Goal: Task Accomplishment & Management: Complete application form

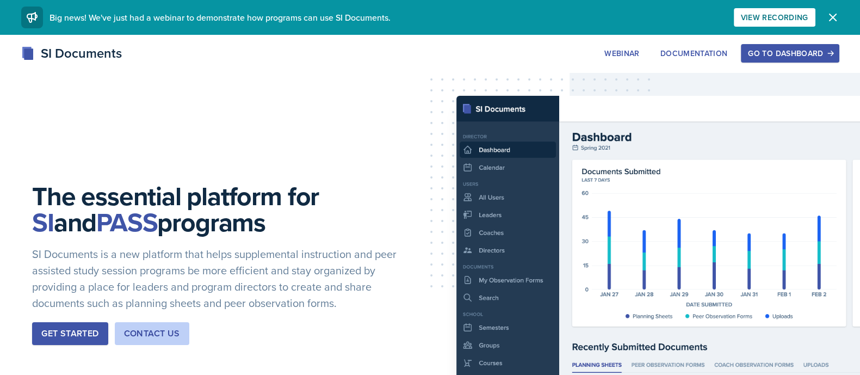
click at [761, 49] on div "Go to Dashboard" at bounding box center [790, 53] width 84 height 9
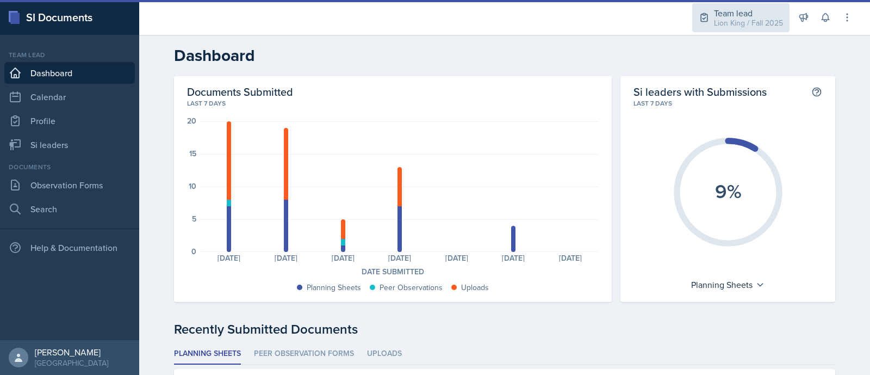
click at [738, 17] on div "Lion King / Fall 2025" at bounding box center [748, 22] width 69 height 11
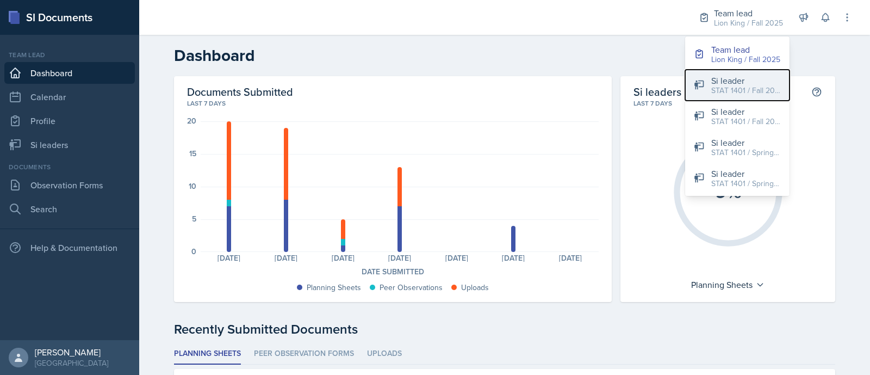
click at [751, 75] on div "Si leader" at bounding box center [747, 80] width 70 height 13
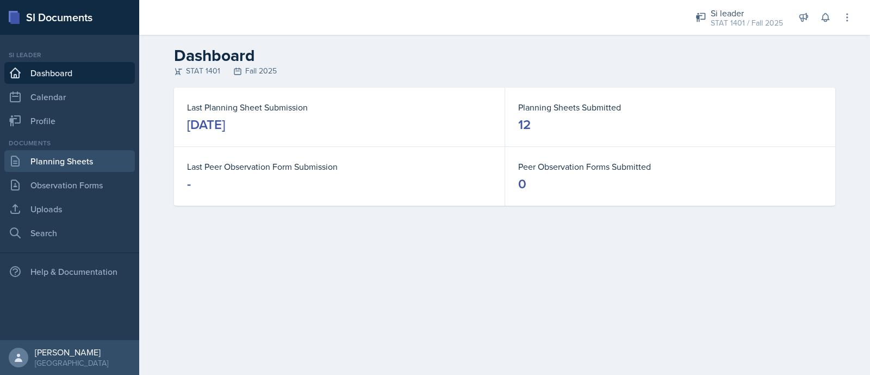
click at [65, 166] on link "Planning Sheets" at bounding box center [69, 161] width 131 height 22
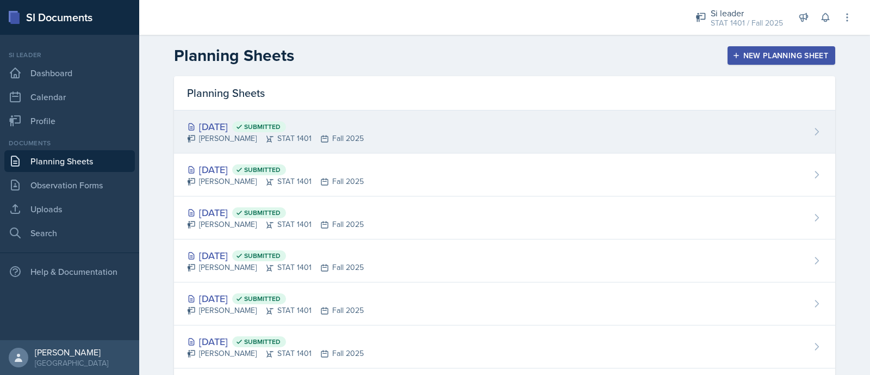
click at [592, 129] on div "[DATE] Submitted [PERSON_NAME] STAT 1401 Fall 2025" at bounding box center [505, 131] width 662 height 43
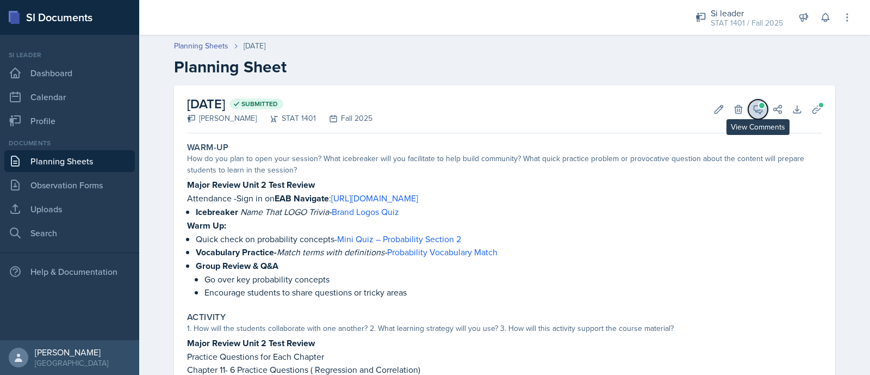
click at [754, 108] on icon at bounding box center [758, 109] width 11 height 11
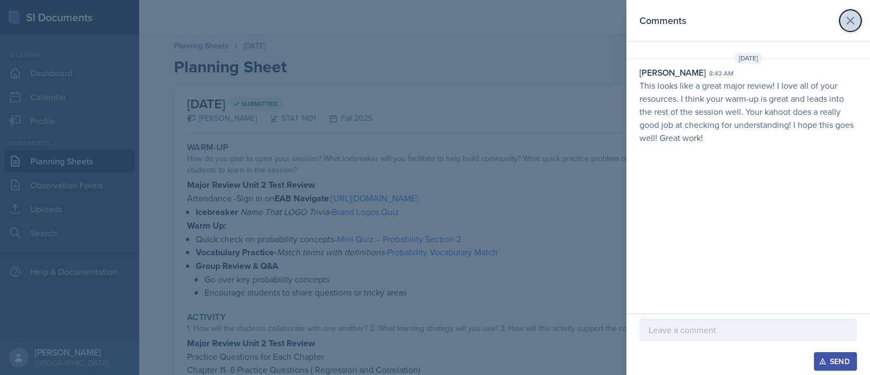
click at [843, 19] on button at bounding box center [851, 21] width 22 height 22
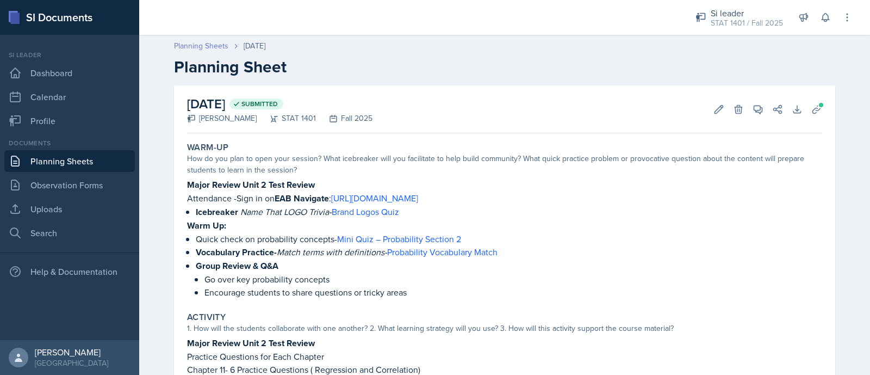
click at [184, 40] on link "Planning Sheets" at bounding box center [201, 45] width 54 height 11
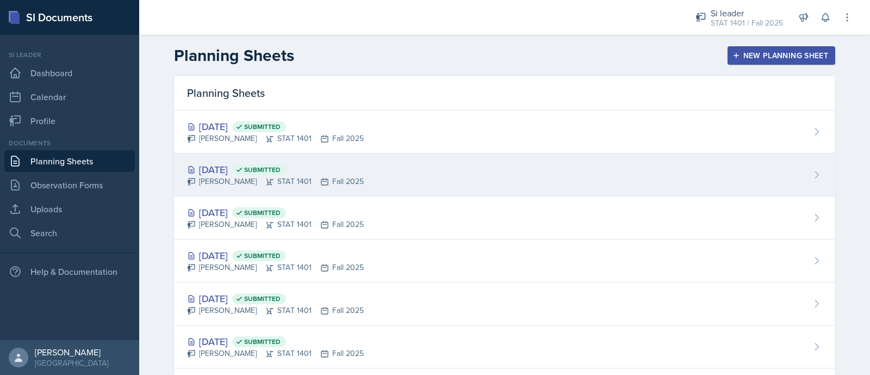
click at [258, 175] on div "[DATE] Submitted" at bounding box center [275, 169] width 177 height 15
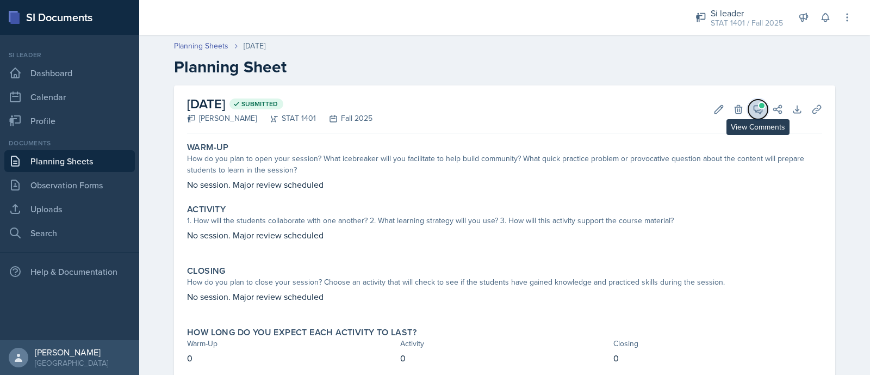
click at [759, 104] on span at bounding box center [761, 105] width 5 height 5
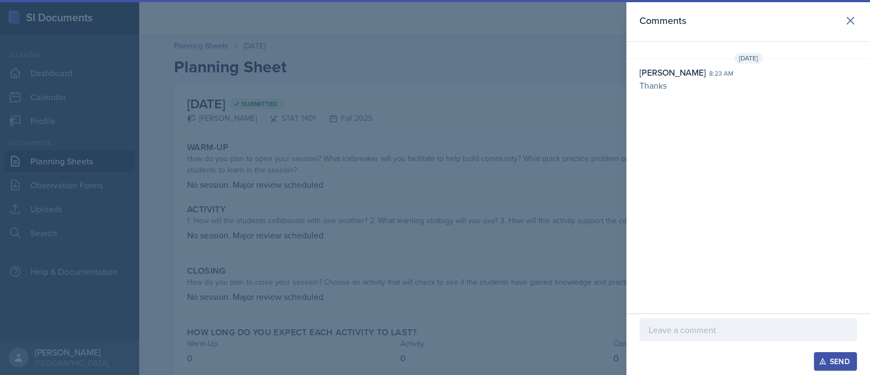
click at [571, 82] on div at bounding box center [435, 187] width 870 height 375
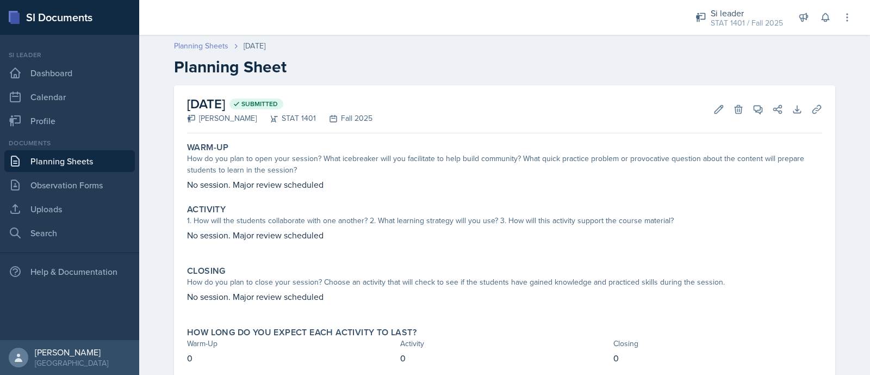
click at [208, 47] on link "Planning Sheets" at bounding box center [201, 45] width 54 height 11
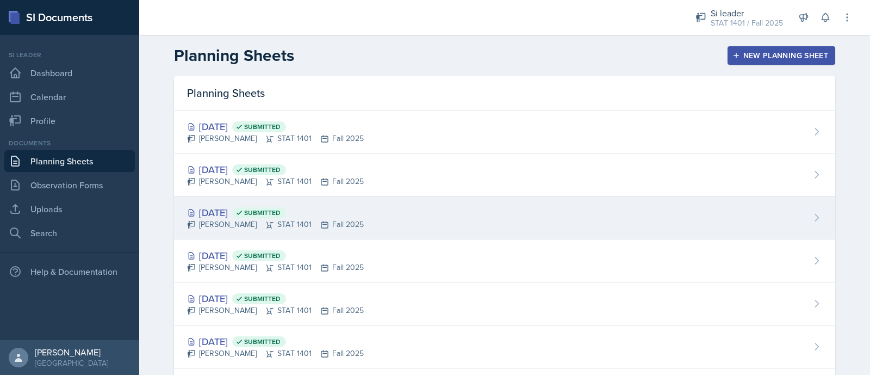
click at [298, 221] on div "[PERSON_NAME] STAT 1401 Fall 2025" at bounding box center [275, 224] width 177 height 11
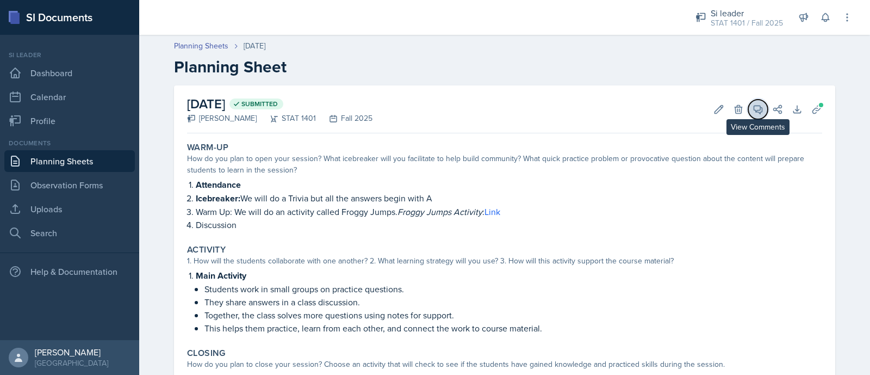
click at [753, 110] on icon at bounding box center [758, 109] width 11 height 11
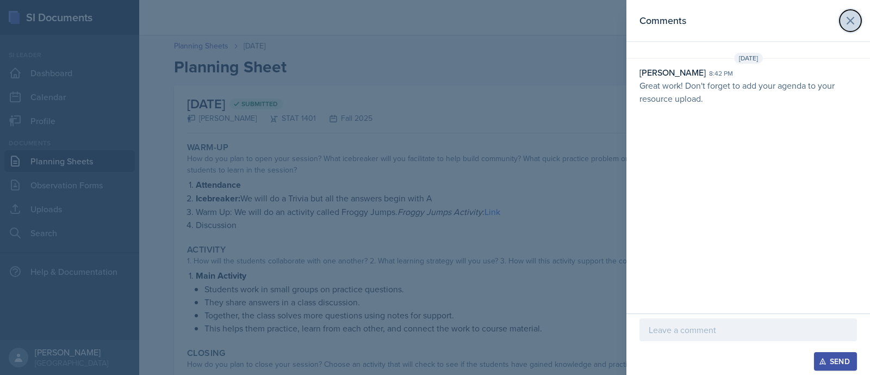
click at [851, 29] on button at bounding box center [851, 21] width 22 height 22
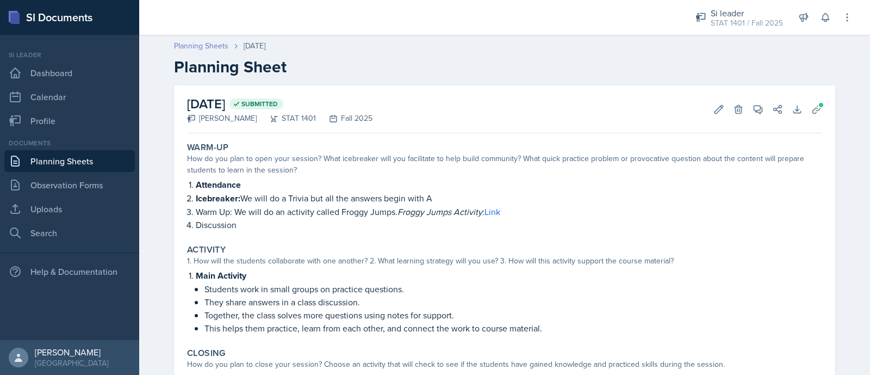
click at [200, 42] on link "Planning Sheets" at bounding box center [201, 45] width 54 height 11
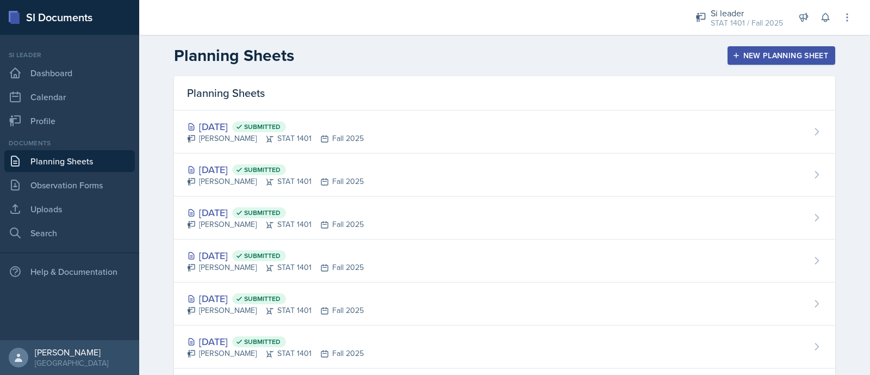
click at [730, 65] on header "Planning Sheets New Planning Sheet" at bounding box center [504, 55] width 731 height 41
click at [733, 59] on icon "button" at bounding box center [737, 56] width 8 height 8
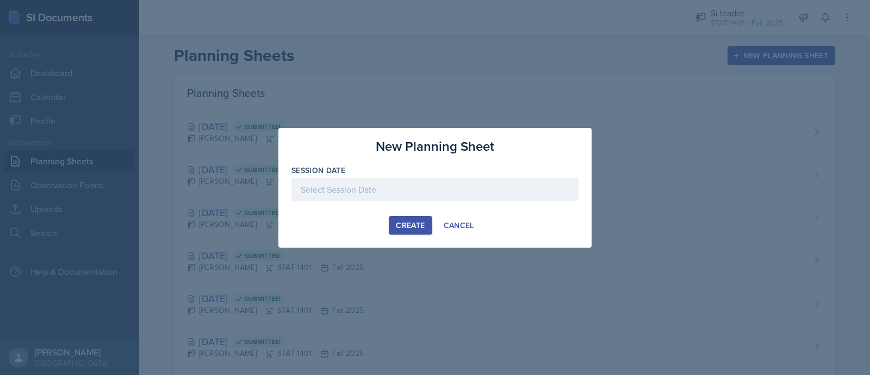
click at [469, 188] on div at bounding box center [435, 189] width 287 height 23
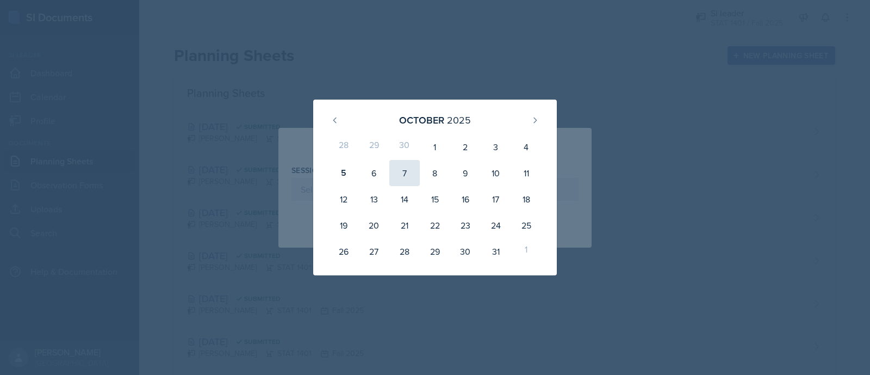
click at [402, 171] on div "7" at bounding box center [405, 173] width 30 height 26
type input "[DATE]"
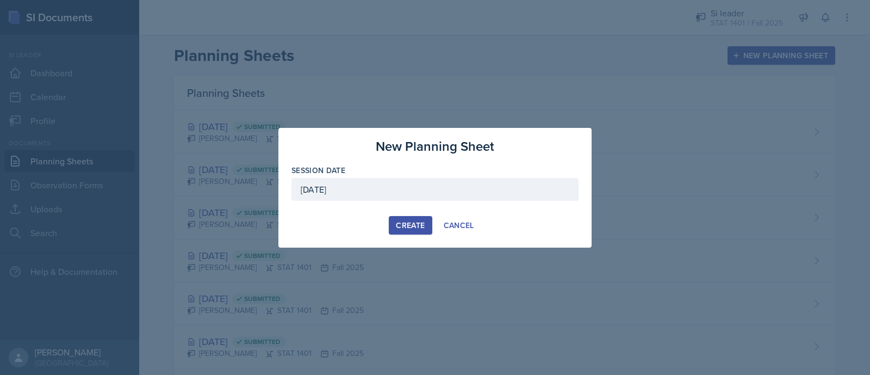
click at [400, 217] on button "Create" at bounding box center [410, 225] width 43 height 18
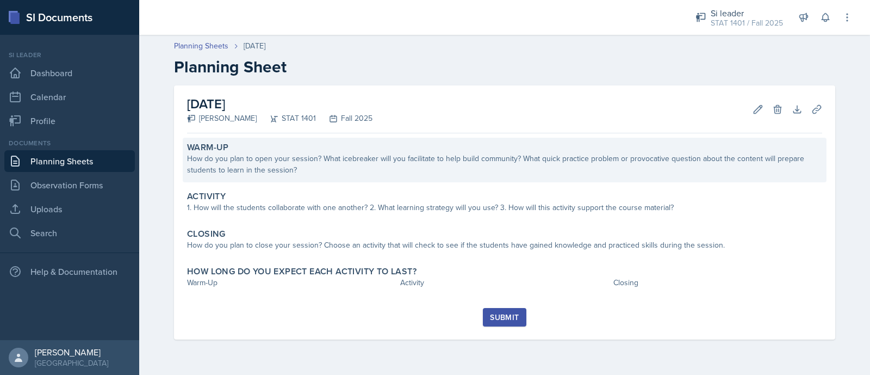
click at [250, 182] on div "Warm-Up How do you plan to open your session? What icebreaker will you facilita…" at bounding box center [505, 160] width 644 height 45
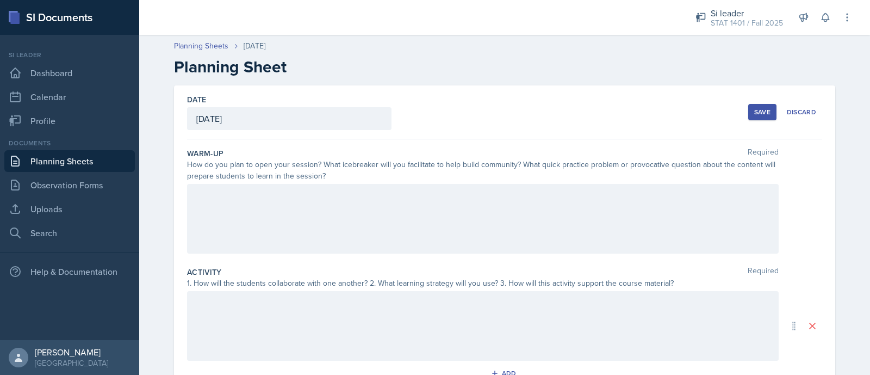
click at [248, 223] on div at bounding box center [483, 219] width 592 height 70
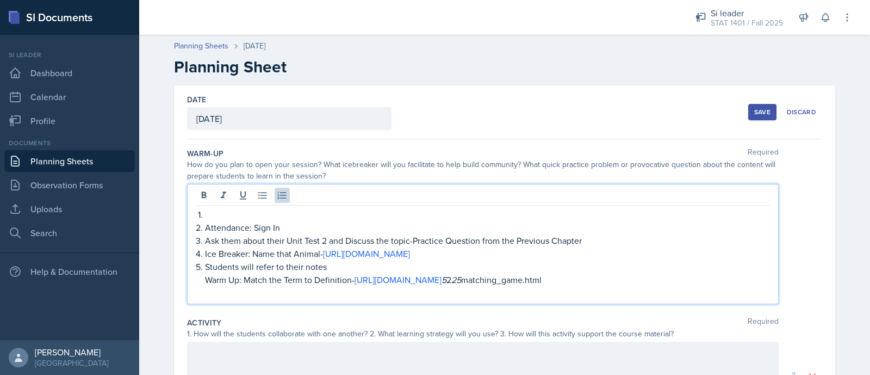
click at [205, 213] on li at bounding box center [487, 214] width 565 height 13
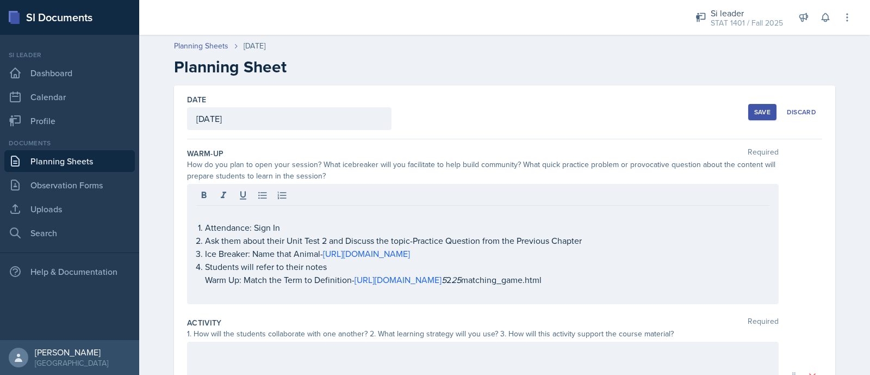
click at [187, 225] on div "Attendance: Sign In Ask them about their Unit Test 2 and Discuss the topic-Prac…" at bounding box center [483, 244] width 592 height 120
drag, startPoint x: 187, startPoint y: 224, endPoint x: 705, endPoint y: 295, distance: 522.3
click at [705, 295] on div "Attendance: Sign In Ask them about their Unit Test 2 and Discuss the topic-Prac…" at bounding box center [483, 244] width 592 height 120
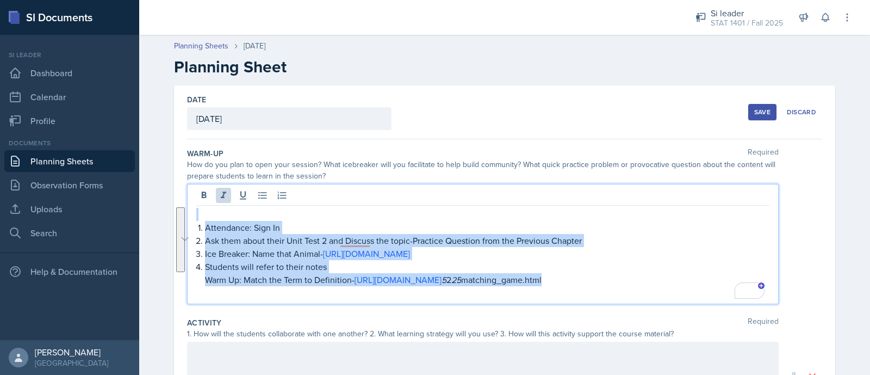
drag, startPoint x: 705, startPoint y: 284, endPoint x: 180, endPoint y: 209, distance: 530.3
click at [180, 209] on div "Date [DATE] [DATE] 28 29 30 1 2 3 4 5 6 7 8 9 10 11 12 13 14 15 16 17 18 19 20 …" at bounding box center [505, 351] width 662 height 532
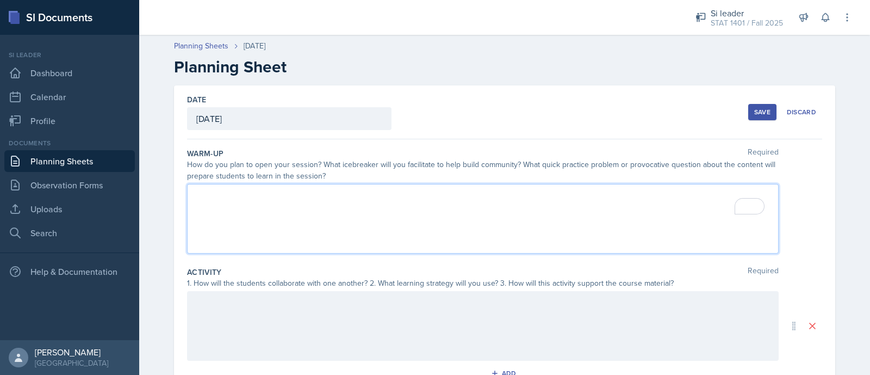
click at [199, 193] on p "To enrich screen reader interactions, please activate Accessibility in Grammarl…" at bounding box center [482, 195] width 573 height 13
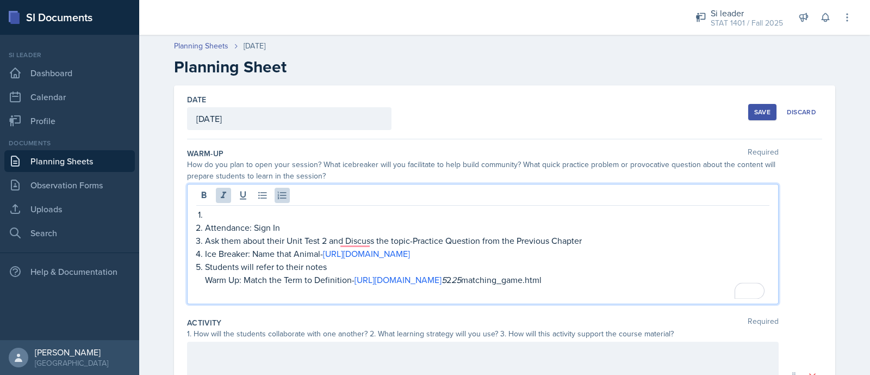
drag, startPoint x: 189, startPoint y: 194, endPoint x: 625, endPoint y: 287, distance: 445.6
click at [625, 287] on div "Attendance: Sign In Ask them about their Unit Test 2 and Discuss the topic-Prac…" at bounding box center [483, 244] width 592 height 120
click at [223, 211] on p "To enrich screen reader interactions, please activate Accessibility in Grammarl…" at bounding box center [487, 214] width 565 height 13
click at [196, 226] on div "Attendance: Sign In Ask them about their Unit Test 2 and Discuss the topic-Prac…" at bounding box center [482, 253] width 573 height 91
click at [196, 215] on p "To enrich screen reader interactions, please activate Accessibility in Grammarl…" at bounding box center [482, 214] width 573 height 13
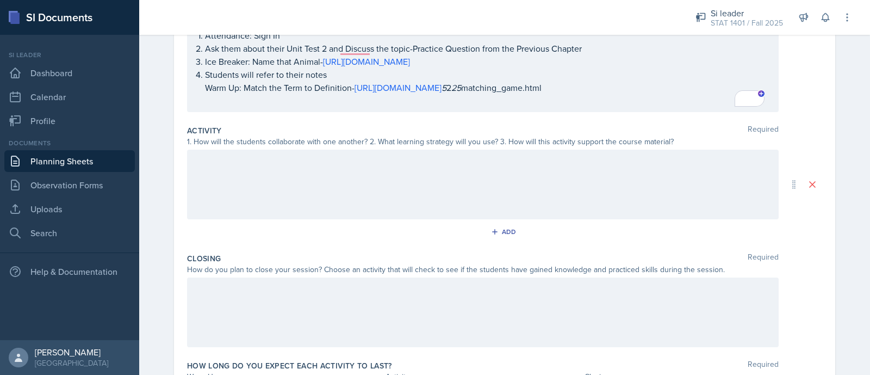
click at [345, 180] on div at bounding box center [483, 185] width 592 height 70
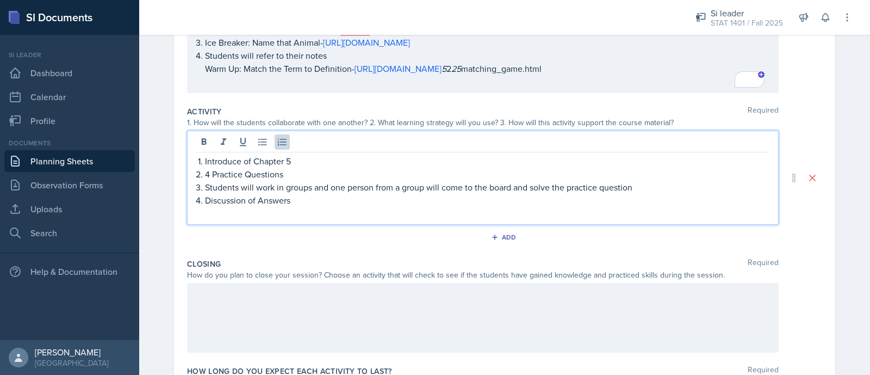
click at [345, 181] on p "Students will work in groups and one person from a group will come to the board…" at bounding box center [487, 187] width 565 height 13
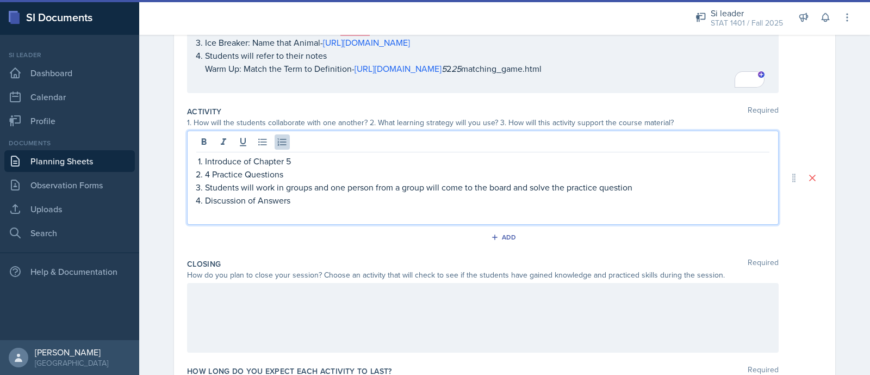
click at [261, 298] on div at bounding box center [483, 318] width 592 height 70
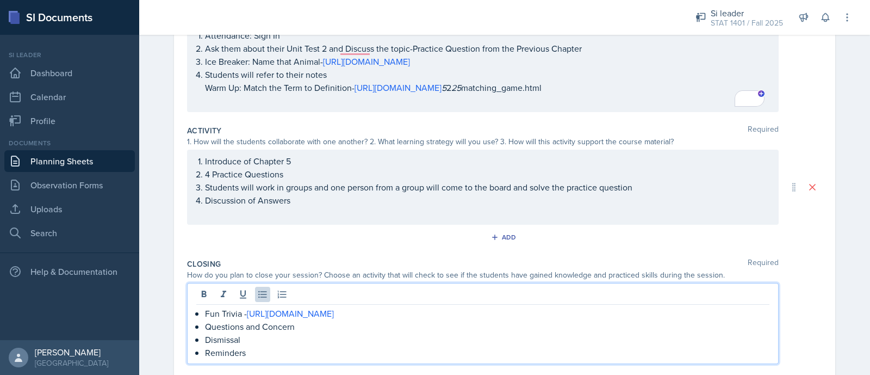
click at [441, 312] on p "Fun Trivia - [URL][DOMAIN_NAME]" at bounding box center [487, 313] width 565 height 13
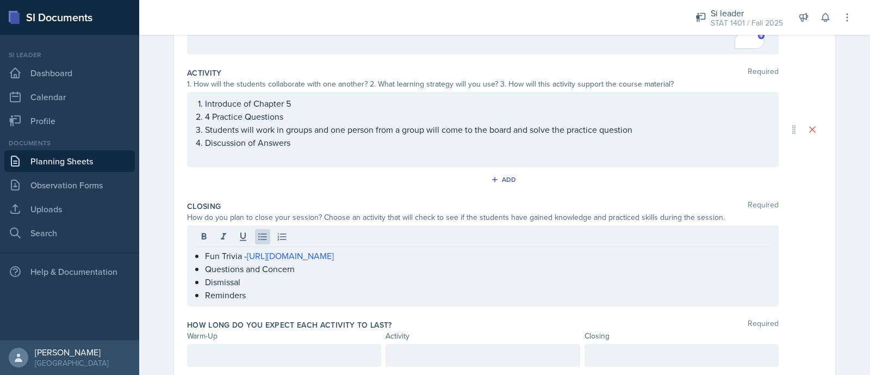
scroll to position [261, 0]
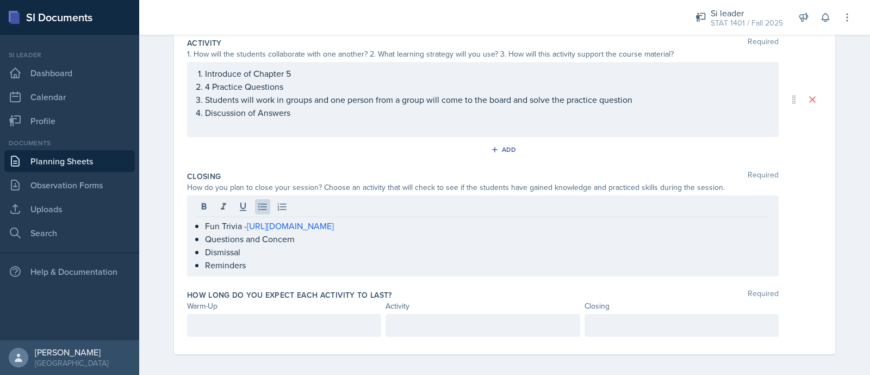
click at [252, 328] on p at bounding box center [284, 325] width 176 height 13
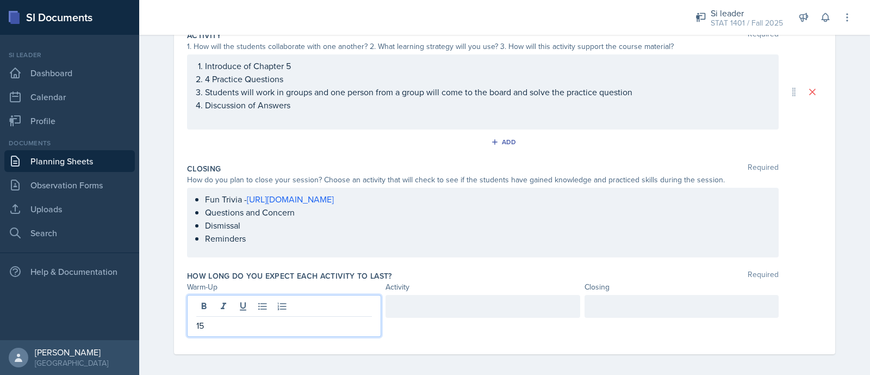
click at [456, 307] on div at bounding box center [483, 306] width 194 height 23
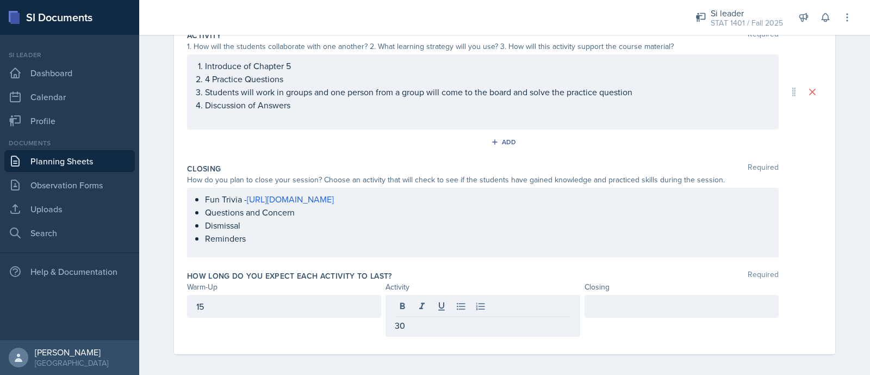
click at [616, 296] on div at bounding box center [682, 306] width 194 height 23
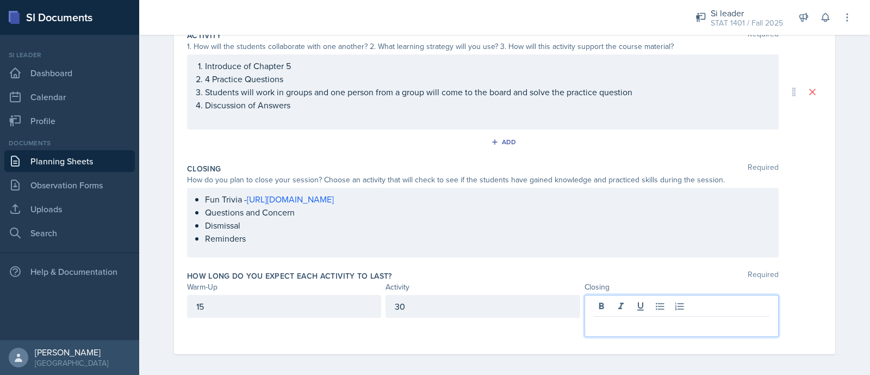
scroll to position [271, 0]
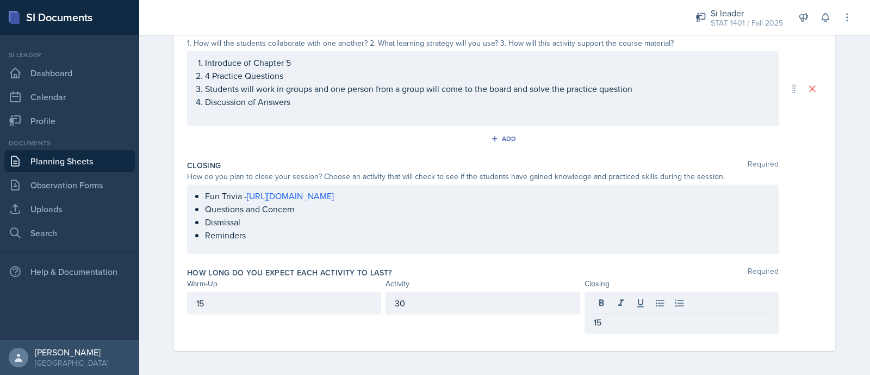
click at [790, 229] on div "Fun Trivia - [URL][DOMAIN_NAME] Questions and Concern Dismissal Reminders" at bounding box center [504, 219] width 635 height 70
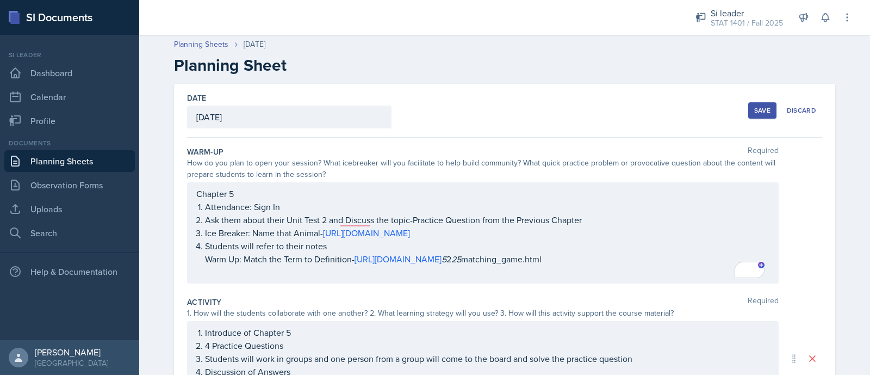
scroll to position [0, 0]
click at [764, 108] on div "Save" at bounding box center [763, 112] width 16 height 9
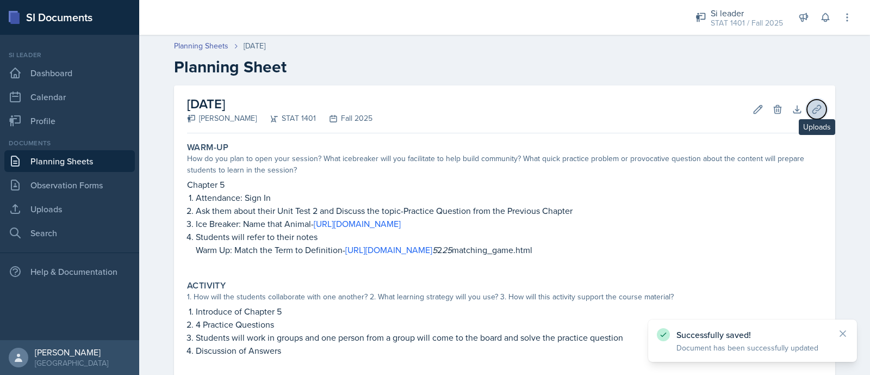
click at [812, 106] on icon at bounding box center [817, 109] width 11 height 11
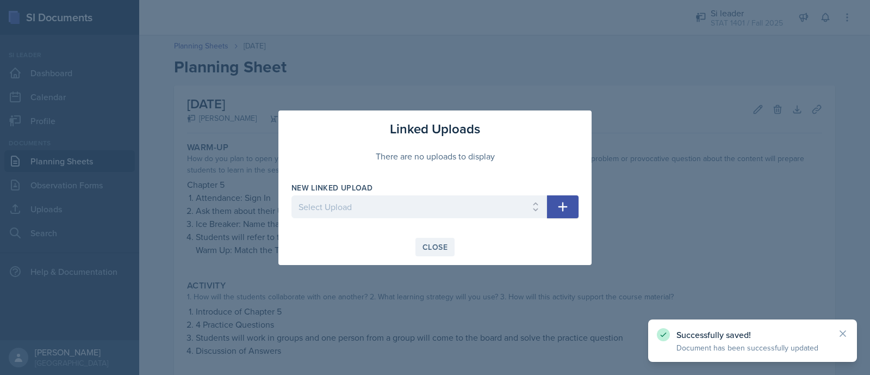
click at [437, 250] on div "Close" at bounding box center [435, 247] width 25 height 9
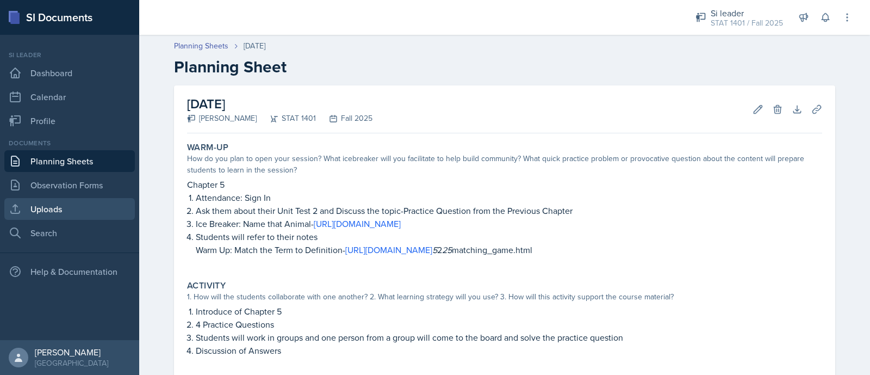
click at [64, 205] on link "Uploads" at bounding box center [69, 209] width 131 height 22
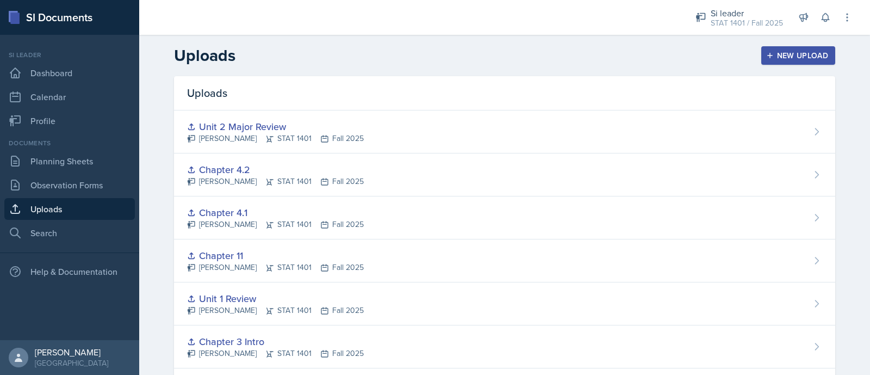
click at [786, 57] on div "New Upload" at bounding box center [799, 55] width 60 height 9
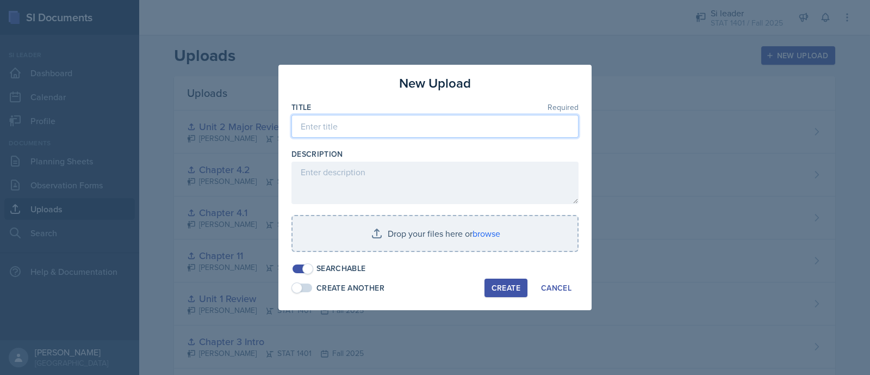
click at [475, 121] on input at bounding box center [435, 126] width 287 height 23
type input "Chapter 5"
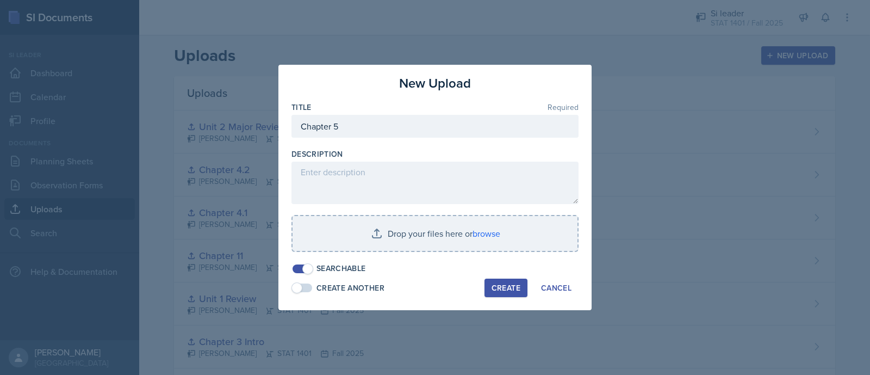
click at [498, 288] on div "Create" at bounding box center [506, 287] width 29 height 9
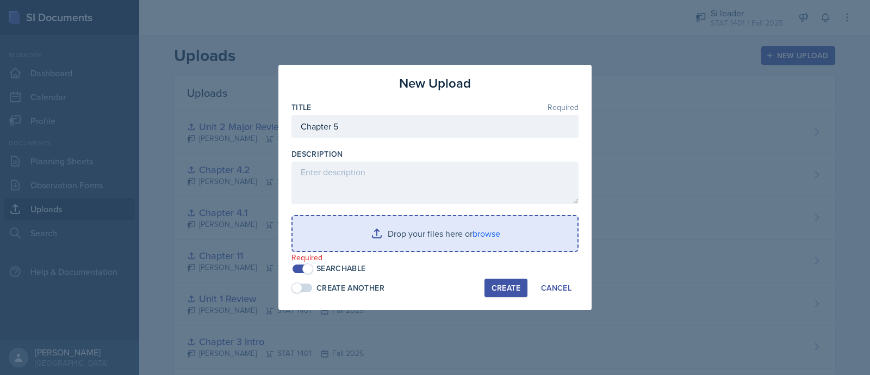
click at [462, 240] on input "file" at bounding box center [435, 233] width 285 height 35
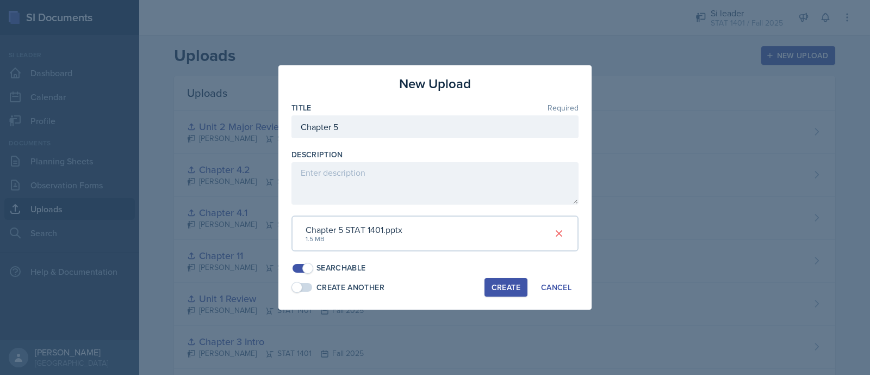
click at [506, 283] on div "Create" at bounding box center [506, 287] width 29 height 9
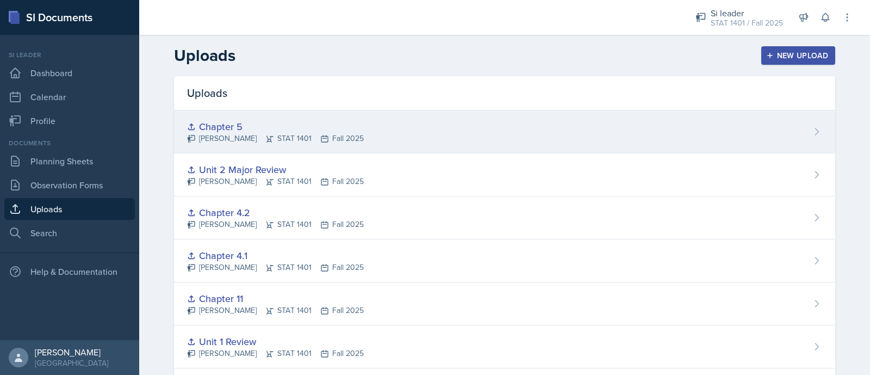
click at [787, 112] on div "Chapter 5 [PERSON_NAME] STAT 1401 Fall 2025" at bounding box center [505, 131] width 662 height 43
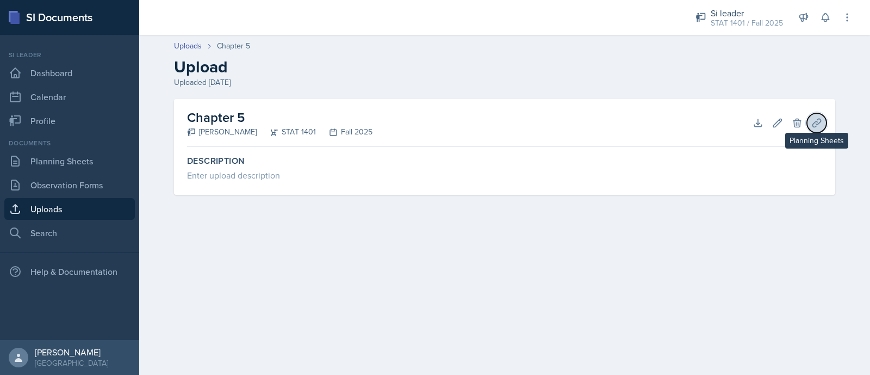
click at [824, 121] on button "Planning Sheets" at bounding box center [817, 123] width 20 height 20
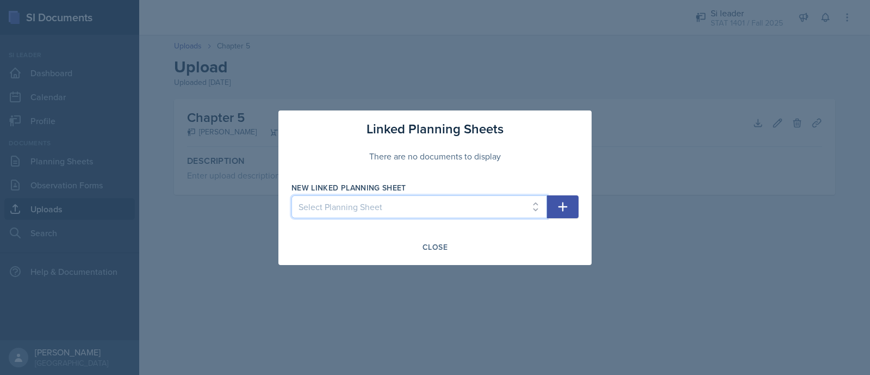
click at [525, 206] on select "Select Planning Sheet [DATE] [DATE] [DATE] [DATE] [DATE] [DATE] [DATE] [DATE] […" at bounding box center [420, 206] width 256 height 23
select select "48dc6932-90a8-4410-aa30-a221a79a9443"
click at [292, 195] on select "Select Planning Sheet [DATE] [DATE] [DATE] [DATE] [DATE] [DATE] [DATE] [DATE] […" at bounding box center [420, 206] width 256 height 23
click at [553, 200] on button "button" at bounding box center [563, 206] width 32 height 23
select select
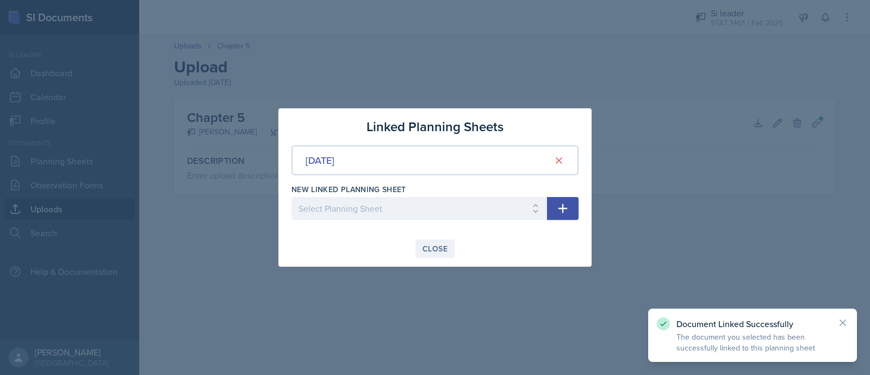
click at [435, 253] on div "Close" at bounding box center [435, 248] width 25 height 9
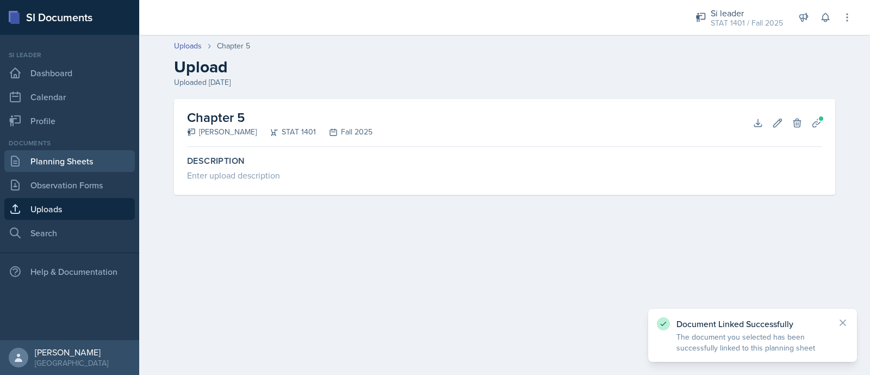
click at [87, 166] on link "Planning Sheets" at bounding box center [69, 161] width 131 height 22
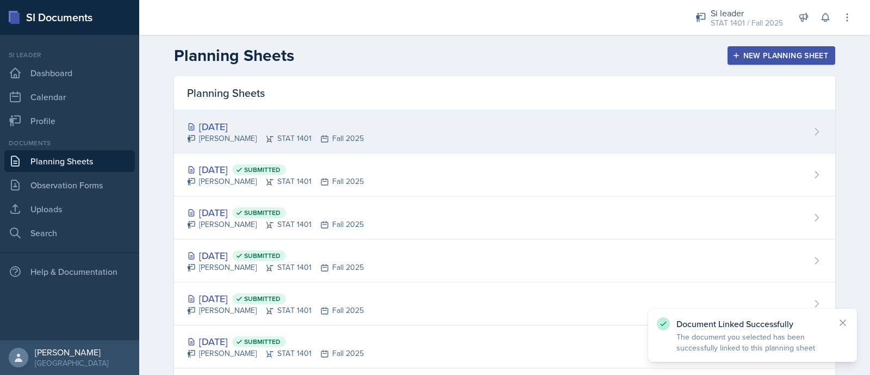
click at [261, 144] on div "[DATE] [PERSON_NAME] STAT 1401 Fall 2025" at bounding box center [505, 131] width 662 height 43
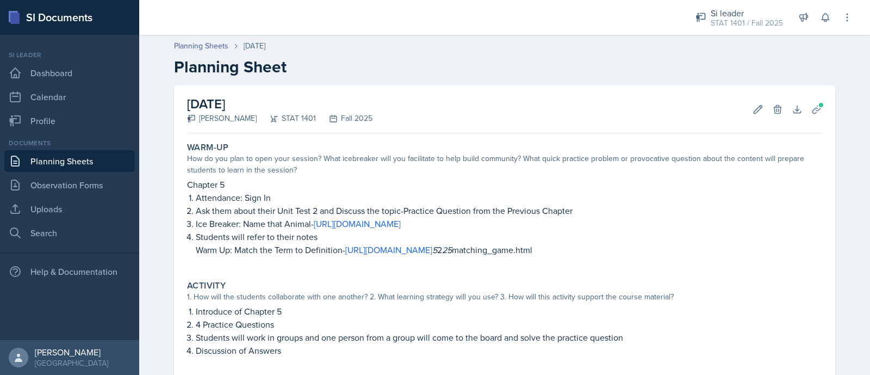
scroll to position [208, 0]
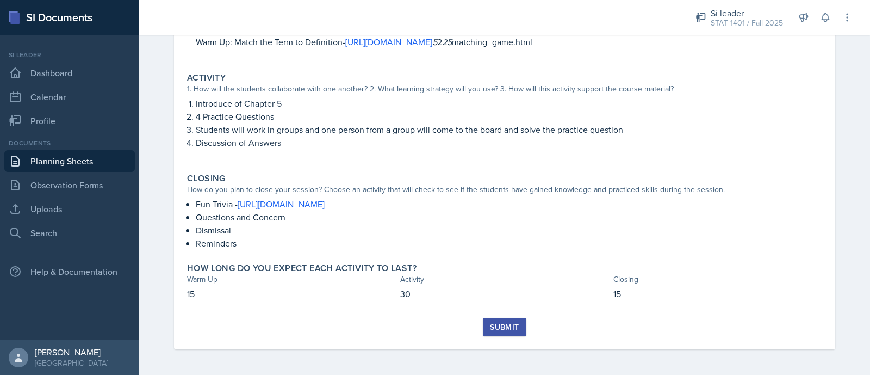
click at [501, 325] on div "Submit" at bounding box center [504, 327] width 29 height 9
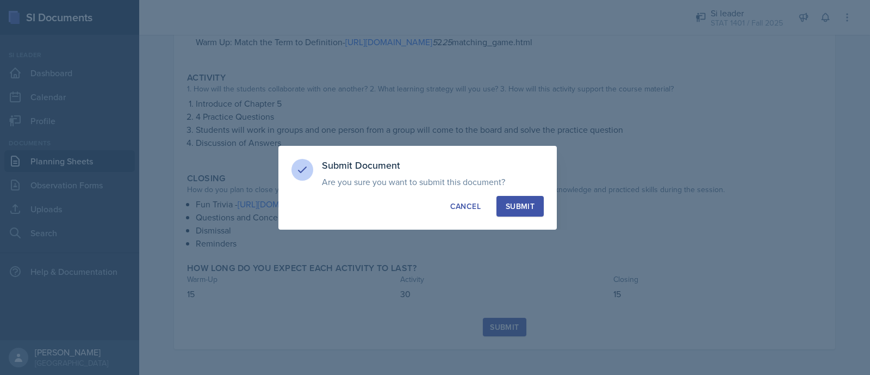
click at [527, 196] on button "Submit" at bounding box center [520, 206] width 47 height 21
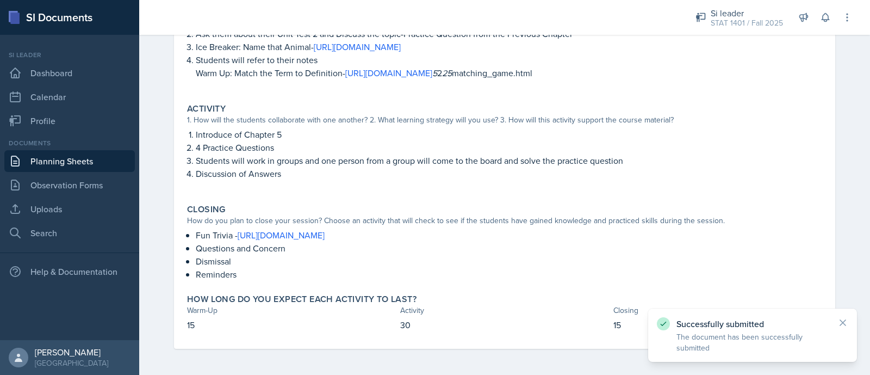
scroll to position [0, 0]
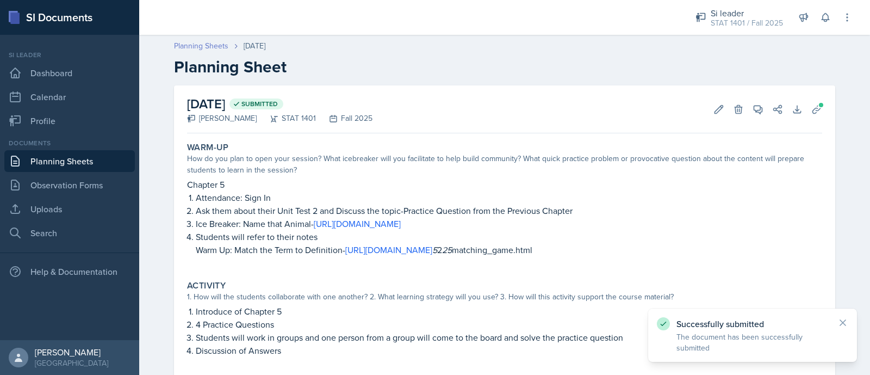
click at [180, 47] on link "Planning Sheets" at bounding box center [201, 45] width 54 height 11
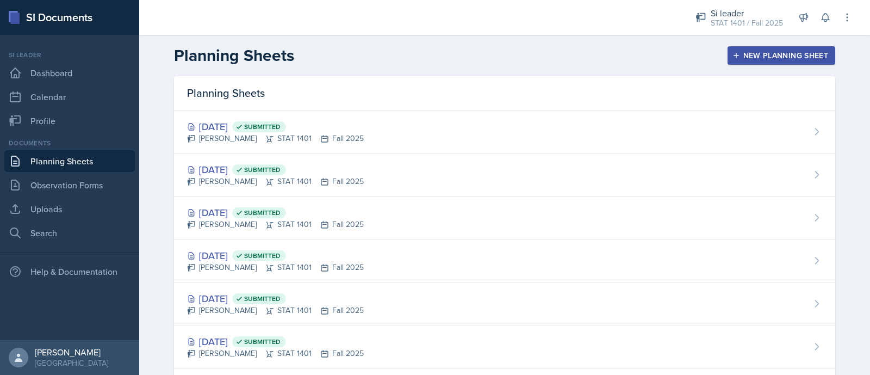
click at [792, 54] on div "New Planning Sheet" at bounding box center [782, 55] width 94 height 9
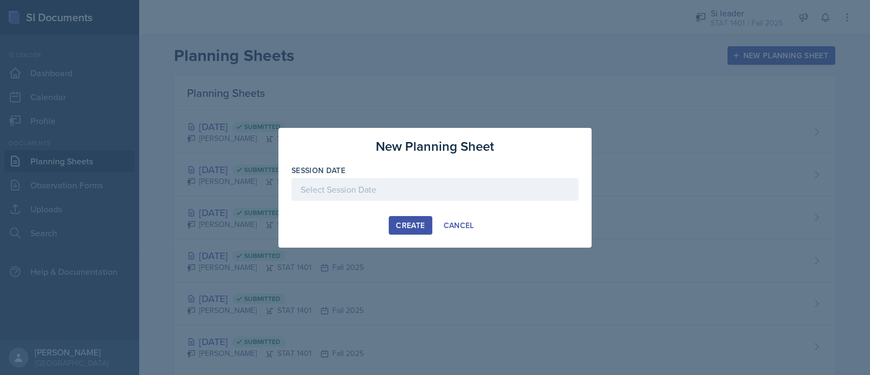
click at [404, 182] on div at bounding box center [435, 189] width 287 height 23
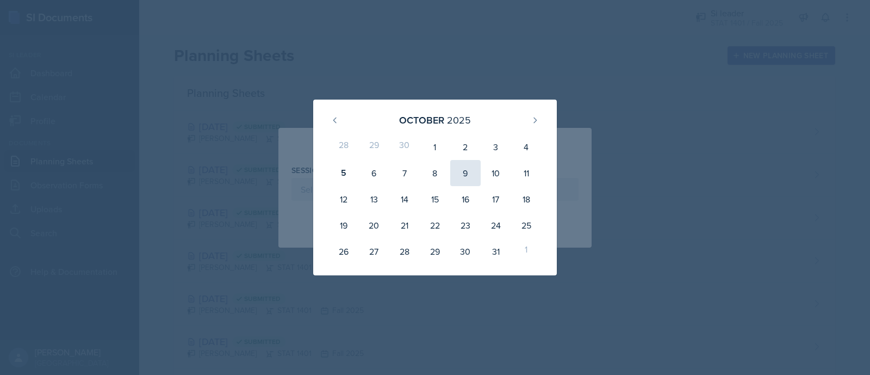
click at [470, 169] on div "9" at bounding box center [465, 173] width 30 height 26
type input "[DATE]"
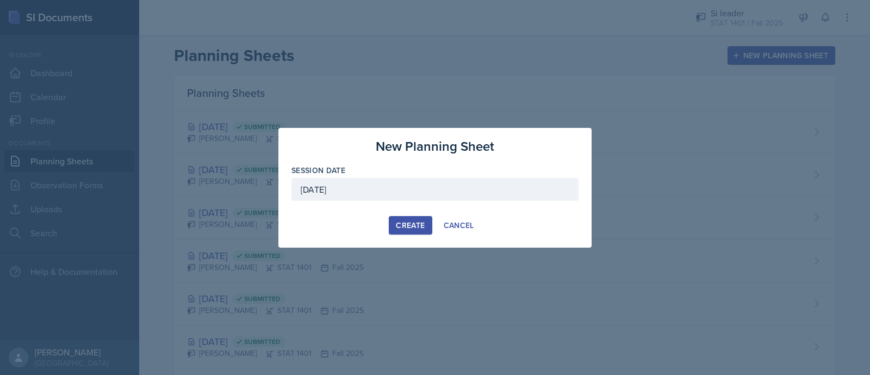
click at [419, 217] on button "Create" at bounding box center [410, 225] width 43 height 18
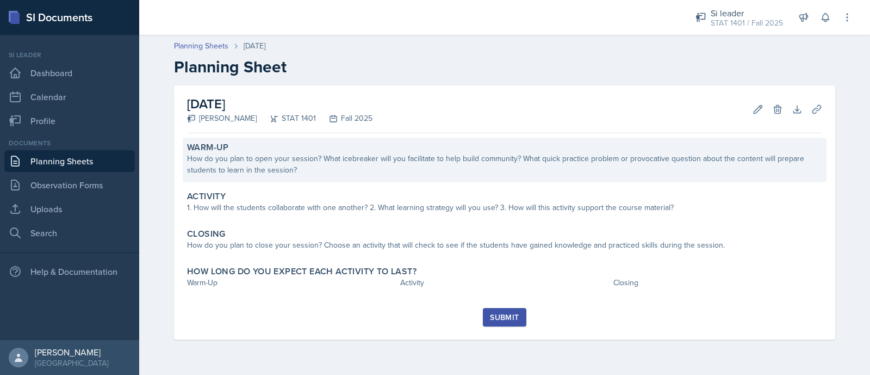
click at [316, 164] on div "How do you plan to open your session? What icebreaker will you facilitate to he…" at bounding box center [504, 164] width 635 height 23
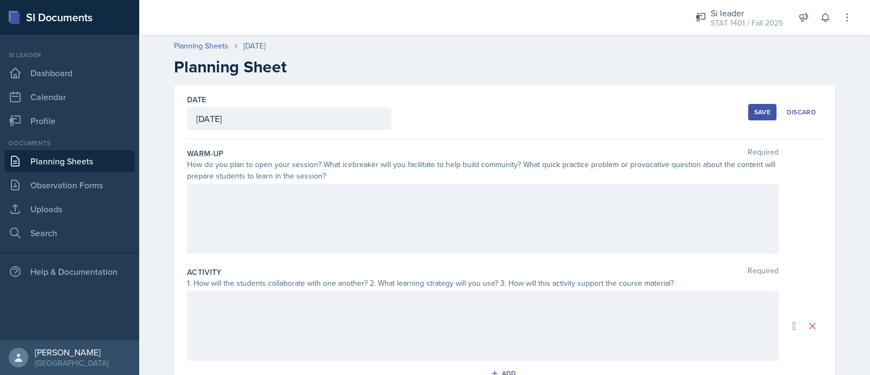
click at [281, 195] on div at bounding box center [483, 219] width 592 height 70
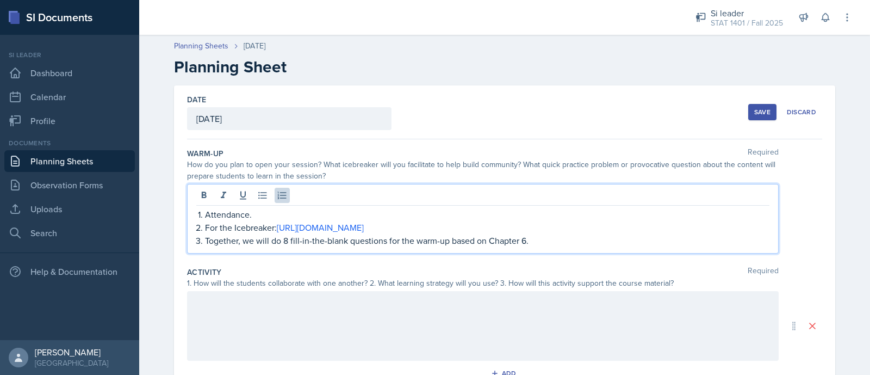
click at [239, 336] on div at bounding box center [483, 326] width 592 height 70
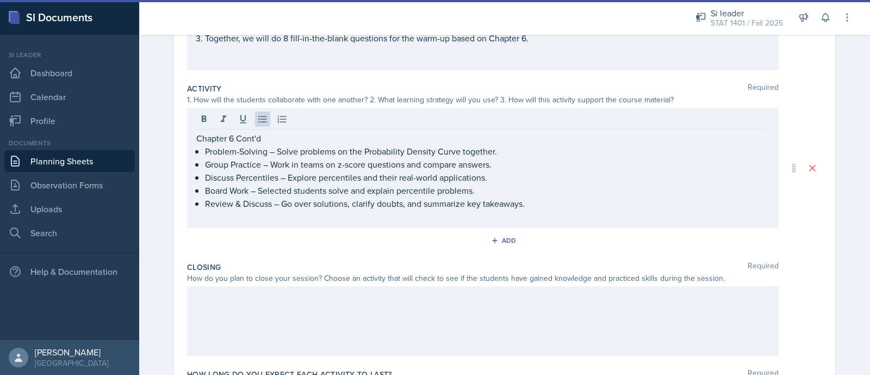
scroll to position [184, 0]
click at [447, 309] on div at bounding box center [483, 320] width 592 height 70
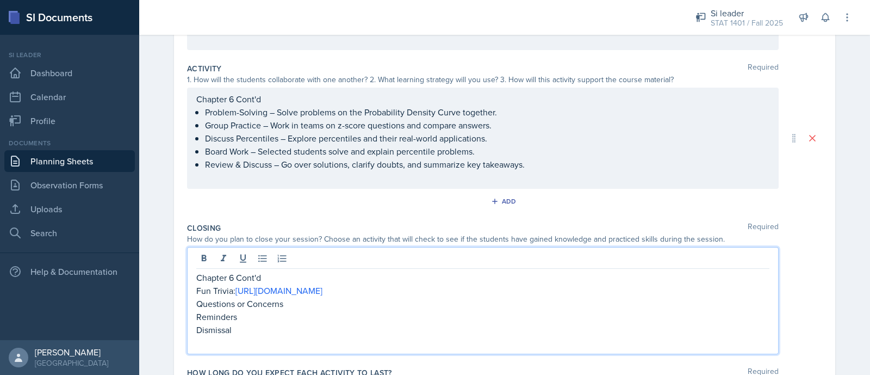
click at [344, 152] on p "Board Work – Selected students solve and explain percentile problems." at bounding box center [487, 151] width 565 height 13
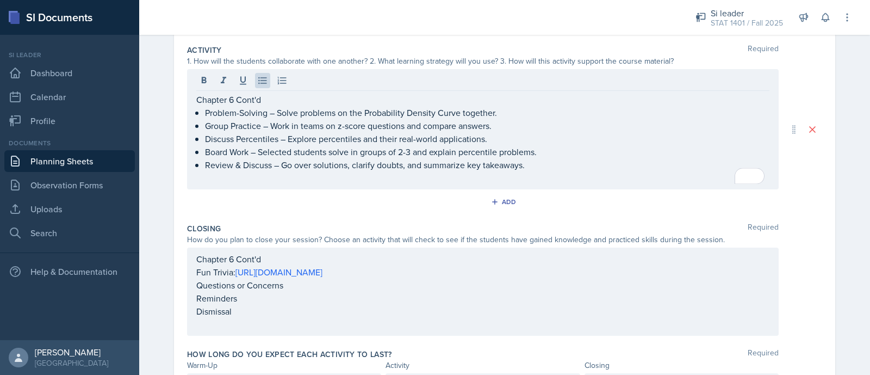
scroll to position [285, 0]
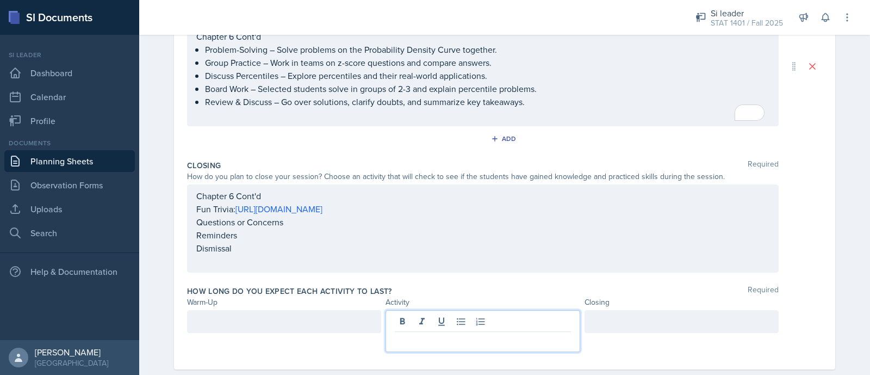
click at [445, 323] on div at bounding box center [483, 331] width 194 height 42
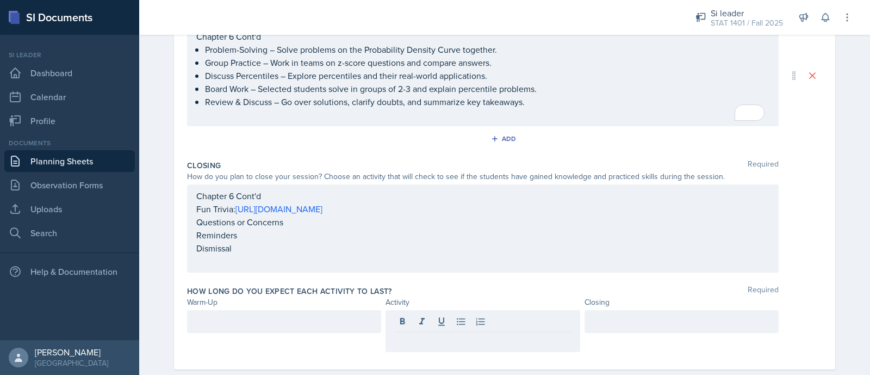
click at [445, 323] on div at bounding box center [483, 323] width 176 height 18
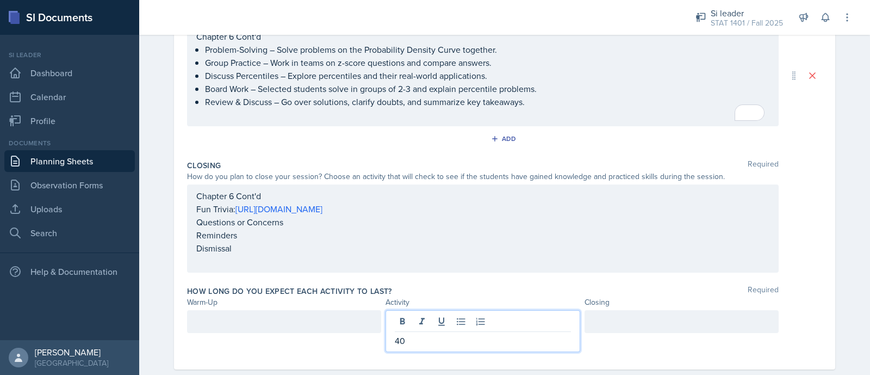
click at [344, 321] on div at bounding box center [284, 321] width 194 height 23
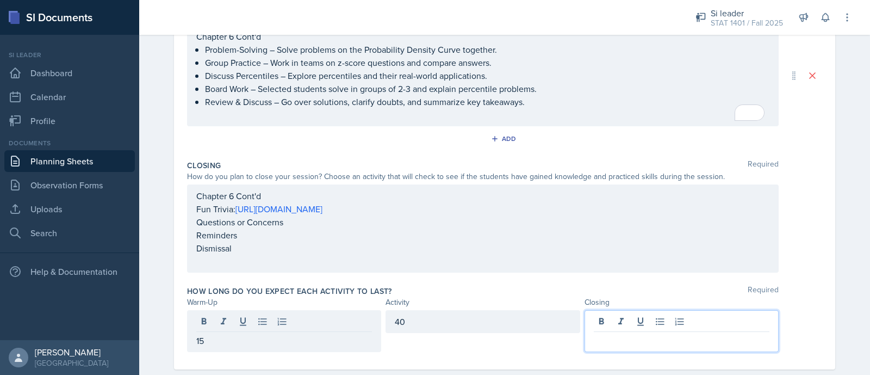
click at [629, 324] on div at bounding box center [682, 331] width 194 height 42
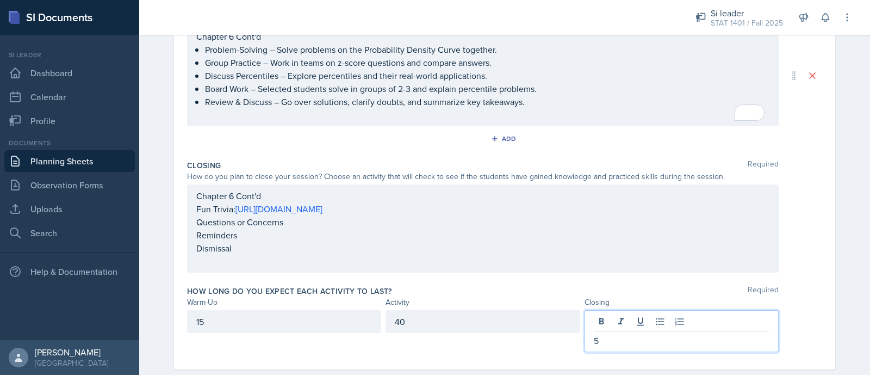
click at [827, 216] on div "Date [DATE] [DATE] 28 29 30 1 2 3 4 5 6 7 8 9 10 11 12 13 14 15 16 17 18 19 20 …" at bounding box center [505, 94] width 662 height 550
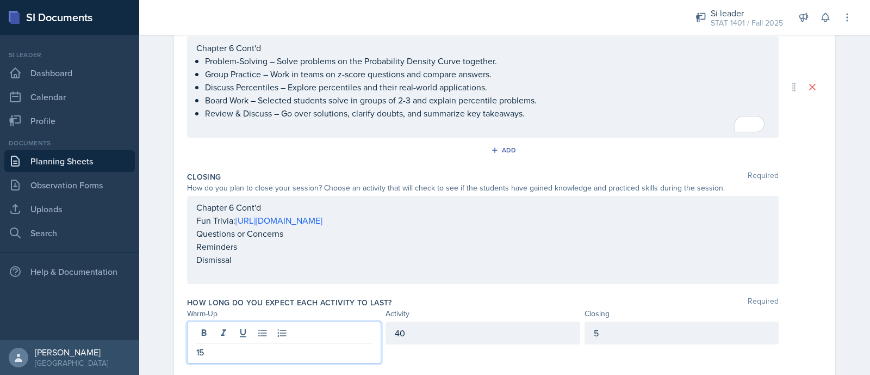
scroll to position [274, 0]
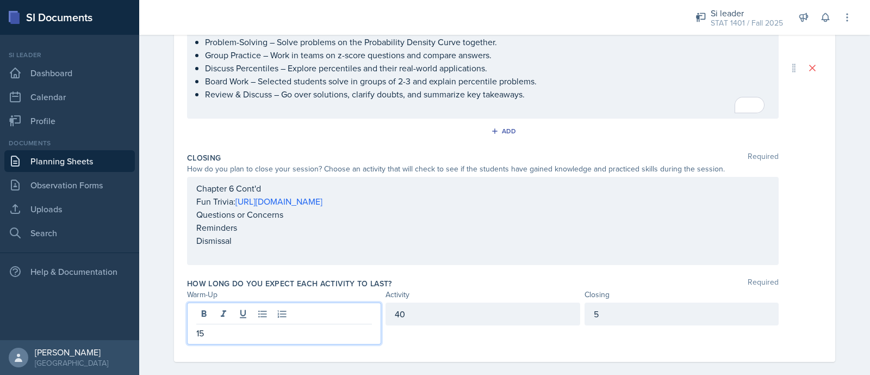
click at [203, 336] on p "15" at bounding box center [284, 332] width 176 height 13
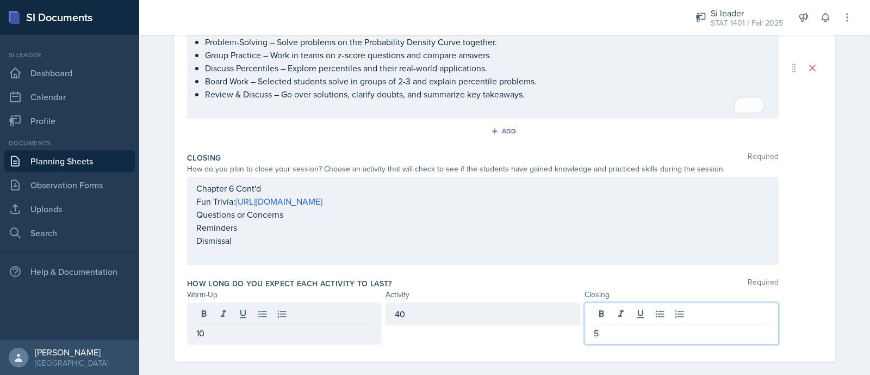
click at [608, 306] on div "5" at bounding box center [682, 323] width 194 height 42
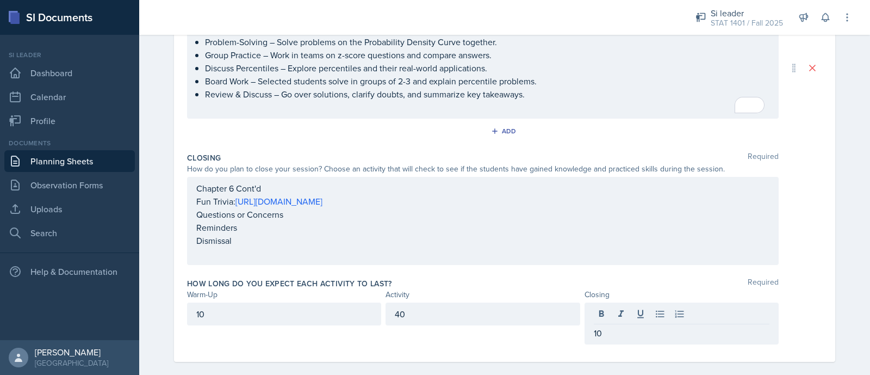
scroll to position [0, 0]
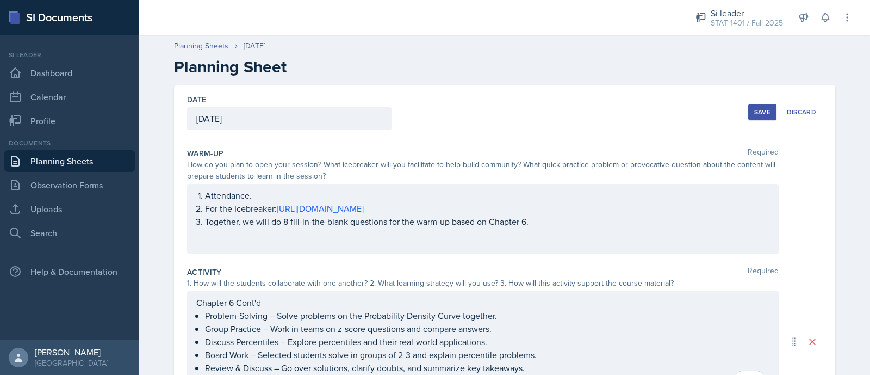
click at [755, 113] on div "Save" at bounding box center [763, 112] width 16 height 9
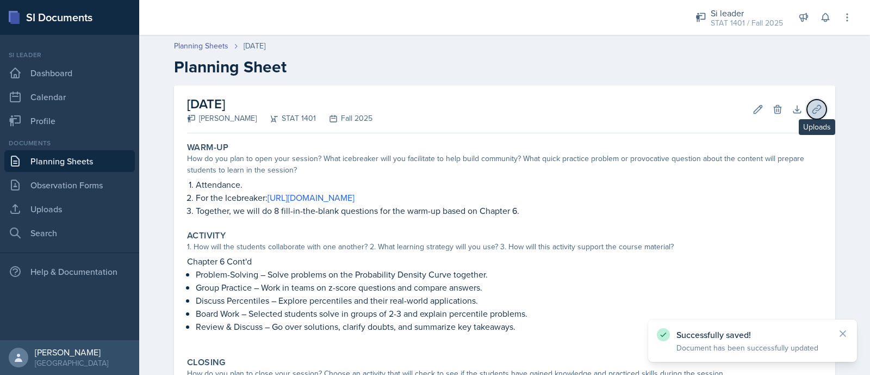
click at [818, 106] on button "Uploads" at bounding box center [817, 110] width 20 height 20
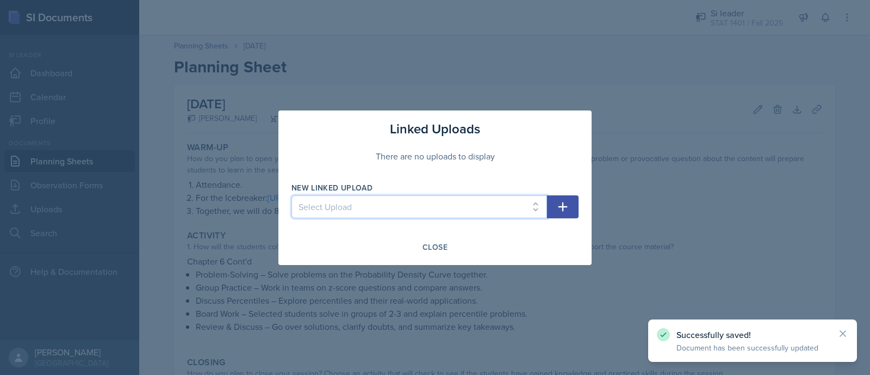
click at [379, 209] on select "Select Upload CHAPTER 1.1 STAT 1401 CHAPTER 1.2 Chapter 2.1-2.2 Chapter 3 Intro…" at bounding box center [420, 206] width 256 height 23
click at [440, 247] on div "Close" at bounding box center [435, 247] width 25 height 9
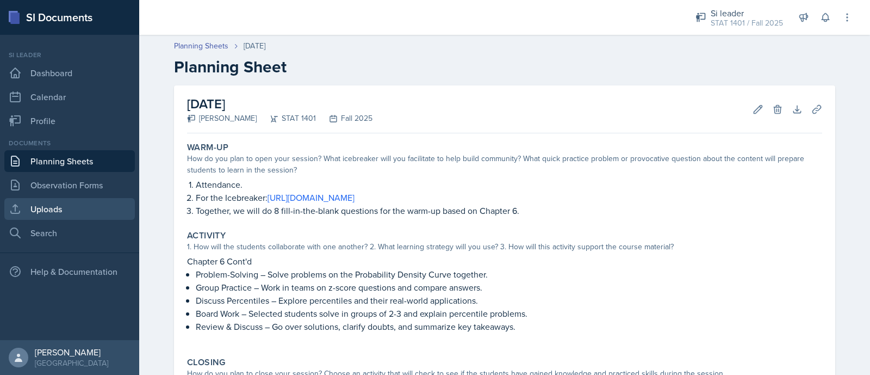
click at [82, 206] on link "Uploads" at bounding box center [69, 209] width 131 height 22
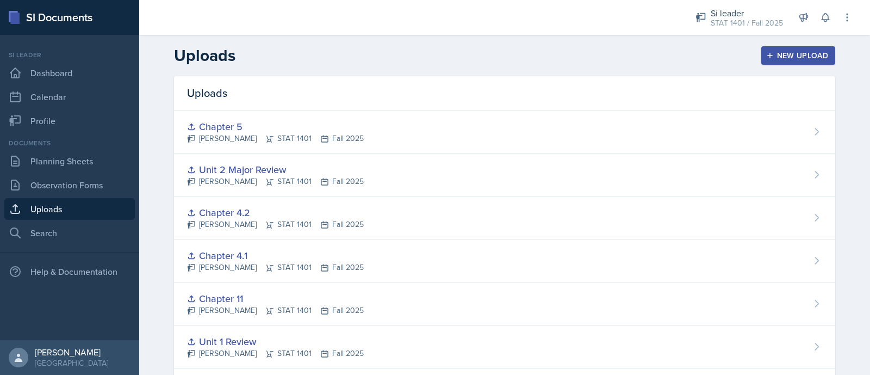
click at [789, 51] on div "New Upload" at bounding box center [799, 55] width 60 height 9
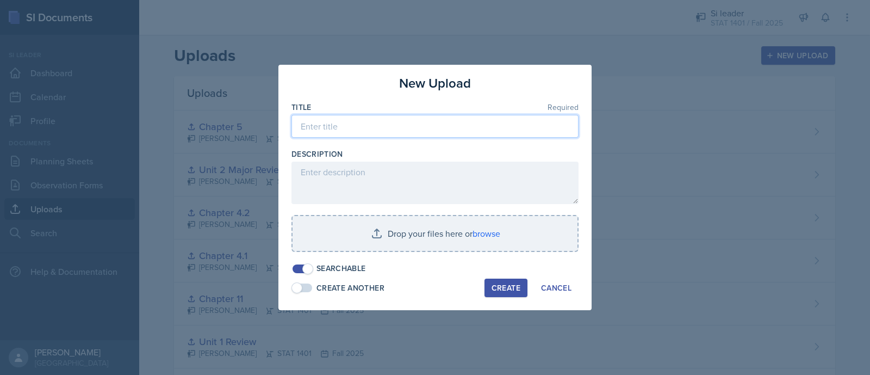
click at [457, 122] on input at bounding box center [435, 126] width 287 height 23
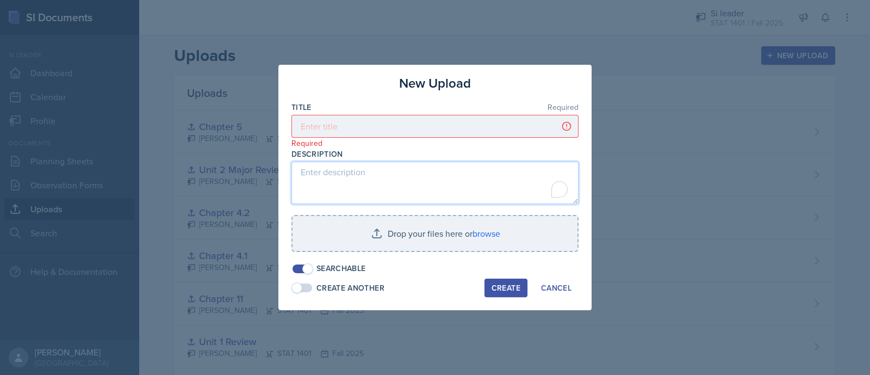
type textarea "c"
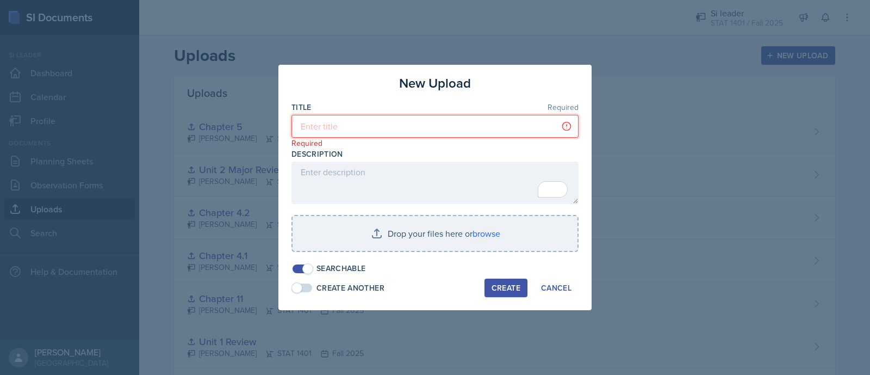
click at [456, 120] on input at bounding box center [435, 126] width 287 height 23
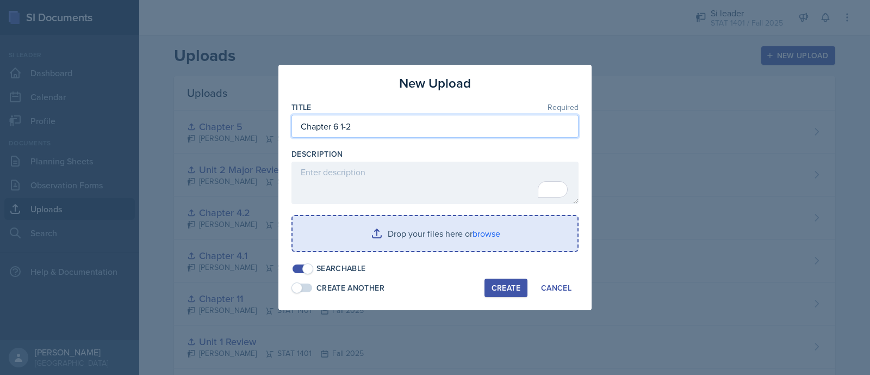
type input "Chapter 6 1-2"
click at [414, 230] on input "file" at bounding box center [435, 233] width 285 height 35
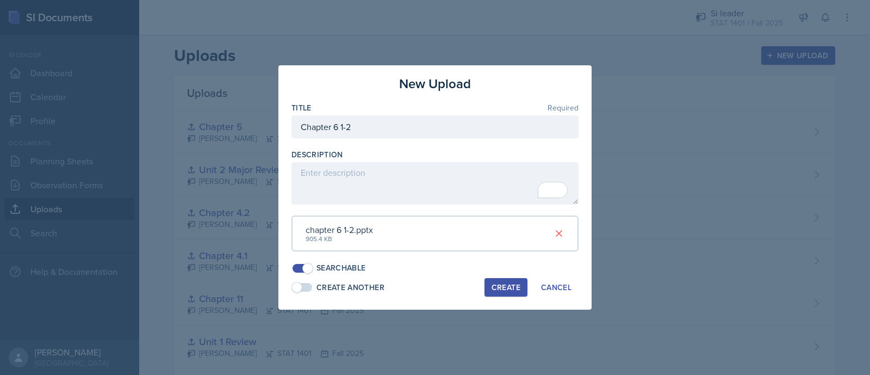
click at [505, 283] on div "Create" at bounding box center [506, 287] width 29 height 9
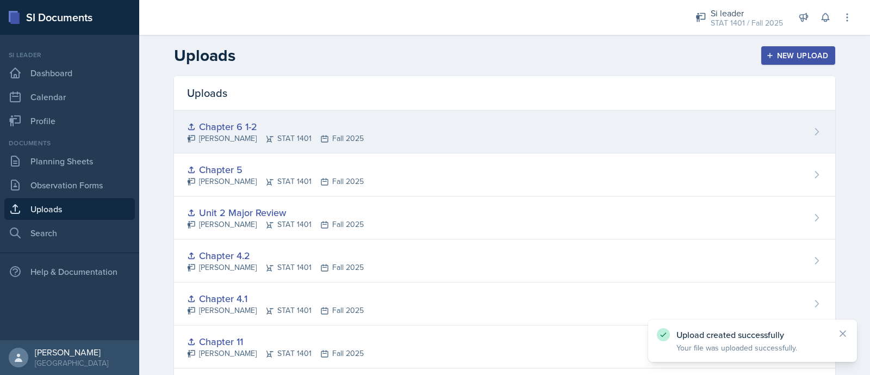
click at [799, 126] on div "Chapter 6 1-2 [PERSON_NAME] STAT 1401 Fall 2025" at bounding box center [505, 131] width 662 height 43
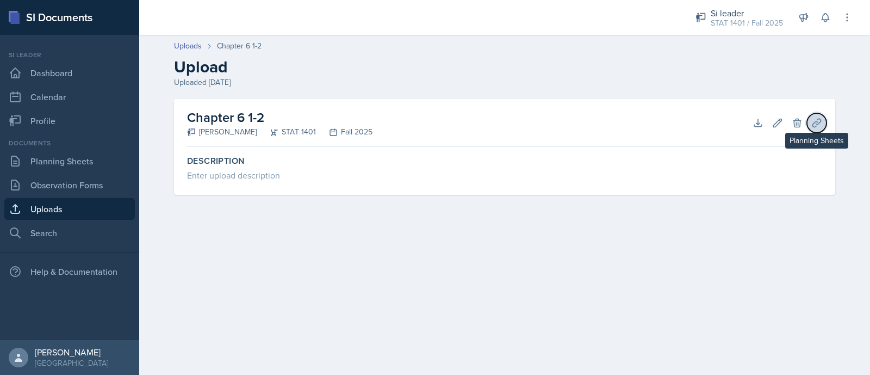
click at [812, 126] on icon at bounding box center [817, 123] width 11 height 11
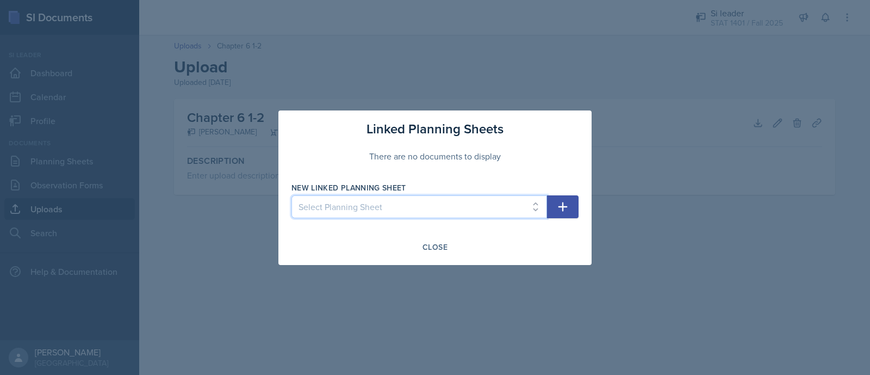
click at [466, 207] on select "Select Planning Sheet [DATE] [DATE] [DATE] [DATE] [DATE] [DATE] [DATE] [DATE] […" at bounding box center [420, 206] width 256 height 23
select select "3202fe70-bf20-4bbd-a862-f8a63fea3f57"
click at [292, 195] on select "Select Planning Sheet [DATE] [DATE] [DATE] [DATE] [DATE] [DATE] [DATE] [DATE] […" at bounding box center [420, 206] width 256 height 23
click at [558, 202] on icon "button" at bounding box center [563, 206] width 13 height 13
select select
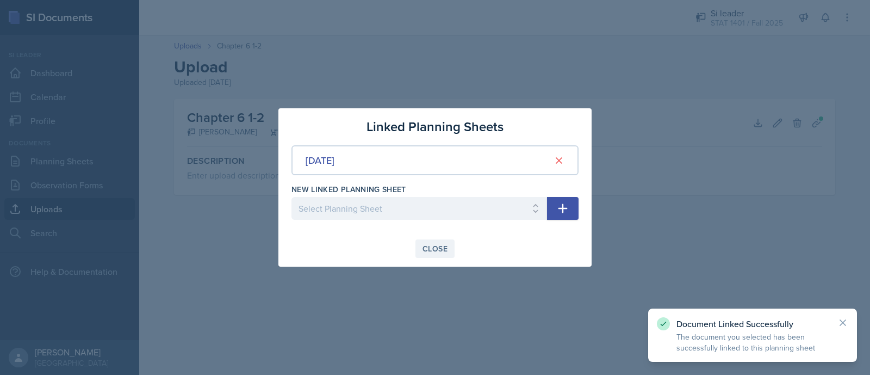
click at [441, 246] on div "Close" at bounding box center [435, 248] width 25 height 9
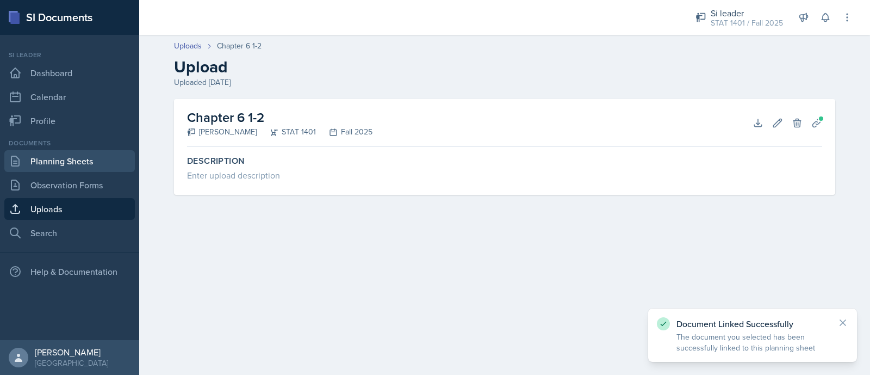
click at [78, 164] on link "Planning Sheets" at bounding box center [69, 161] width 131 height 22
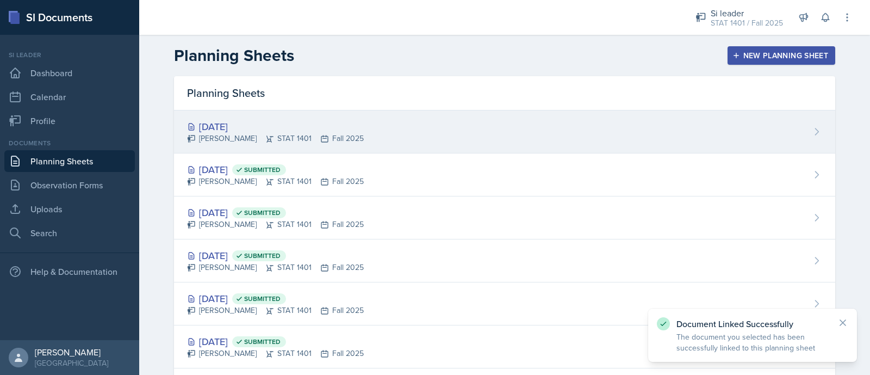
click at [295, 135] on div "[PERSON_NAME] STAT 1401 Fall 2025" at bounding box center [275, 138] width 177 height 11
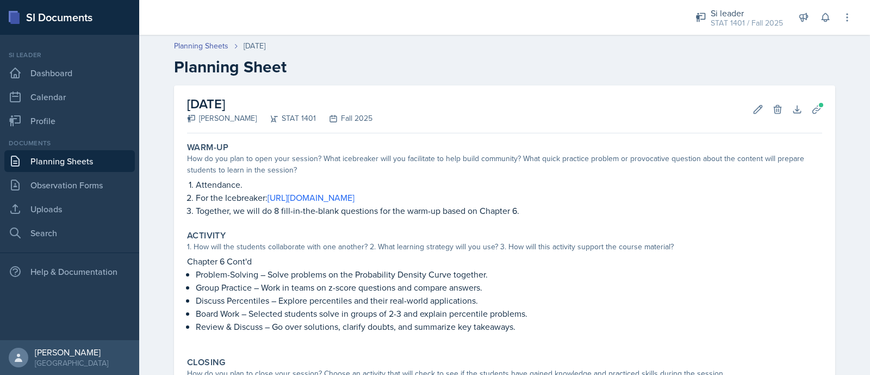
scroll to position [208, 0]
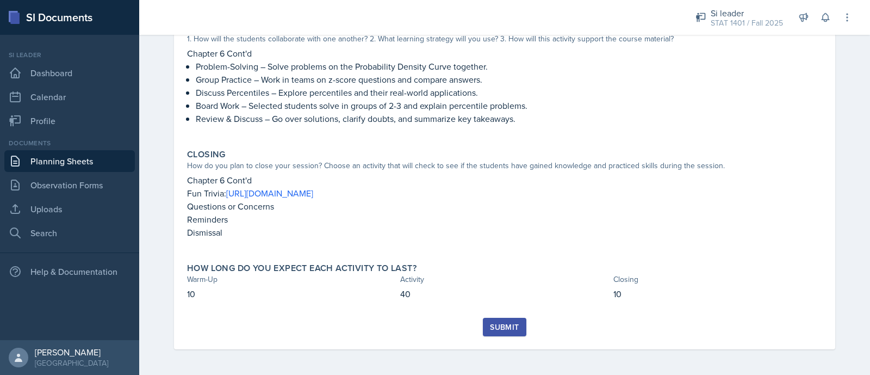
click at [510, 323] on div "Submit" at bounding box center [504, 327] width 29 height 9
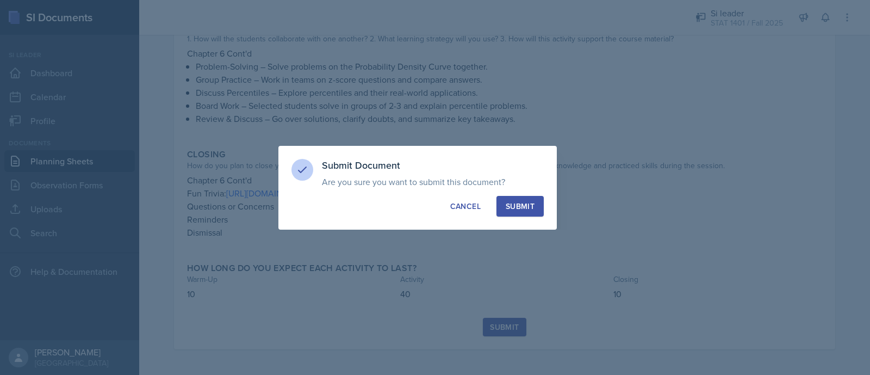
click at [520, 202] on div "Submit" at bounding box center [520, 206] width 29 height 11
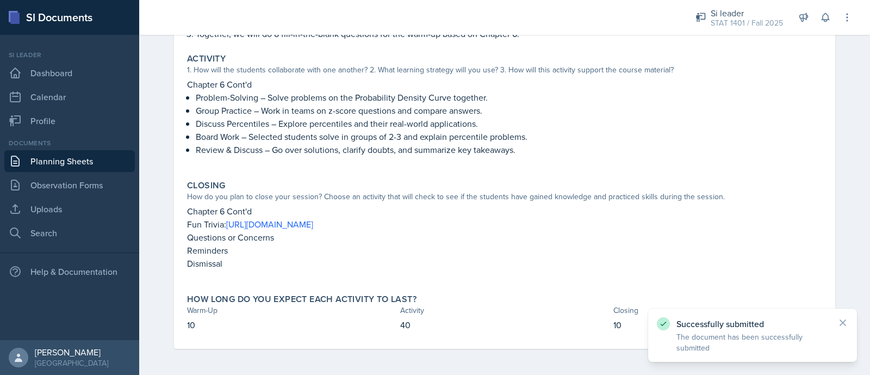
scroll to position [0, 0]
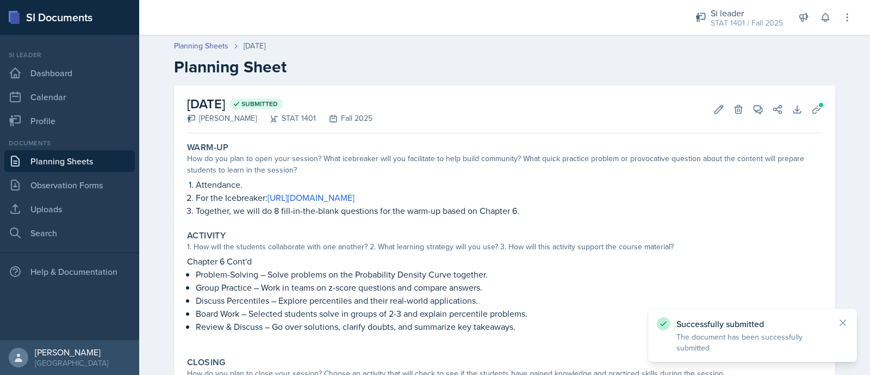
click at [101, 162] on link "Planning Sheets" at bounding box center [69, 161] width 131 height 22
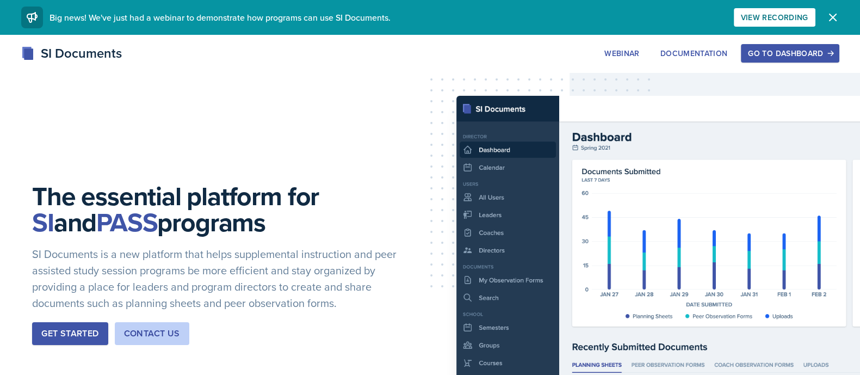
click at [789, 58] on div "Go to Dashboard" at bounding box center [790, 53] width 84 height 9
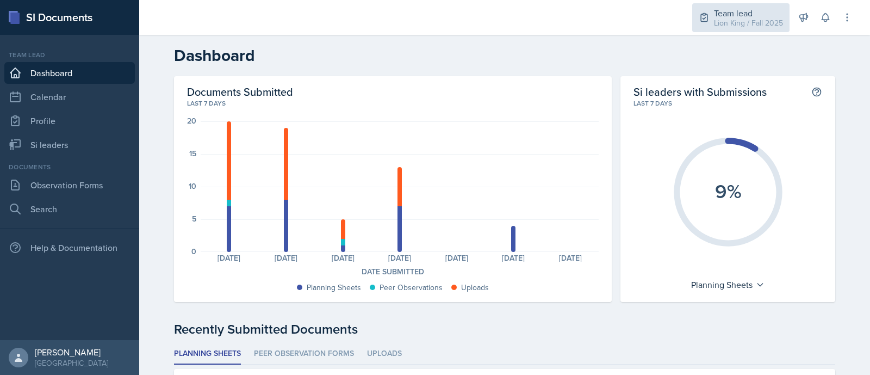
click at [727, 23] on div "Lion King / Fall 2025" at bounding box center [748, 22] width 69 height 11
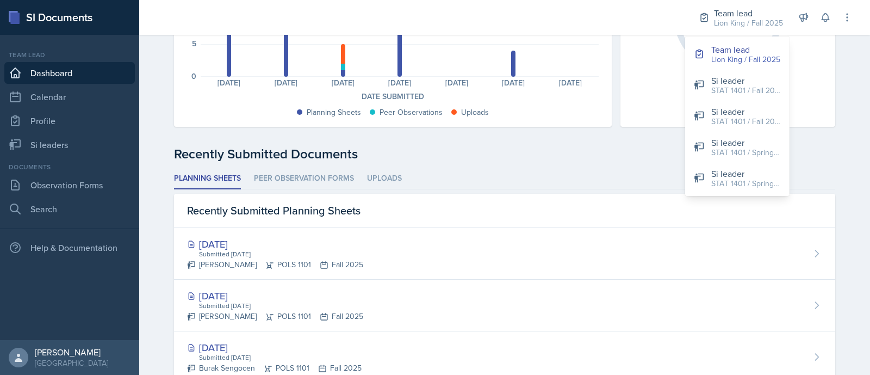
scroll to position [153, 0]
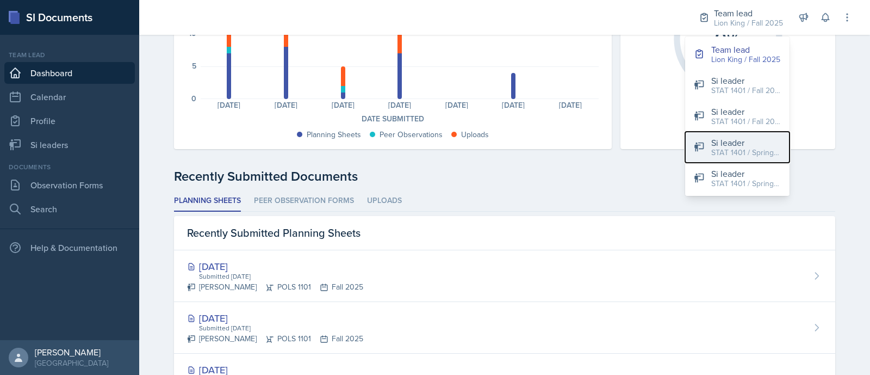
click at [769, 138] on div "Si leader" at bounding box center [747, 142] width 70 height 13
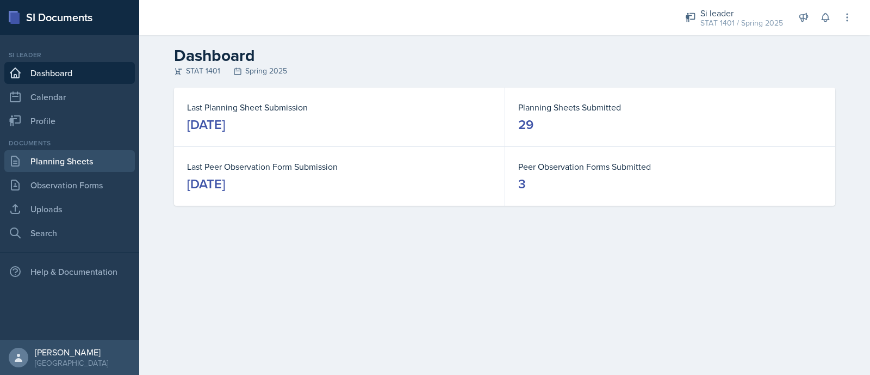
click at [95, 157] on link "Planning Sheets" at bounding box center [69, 161] width 131 height 22
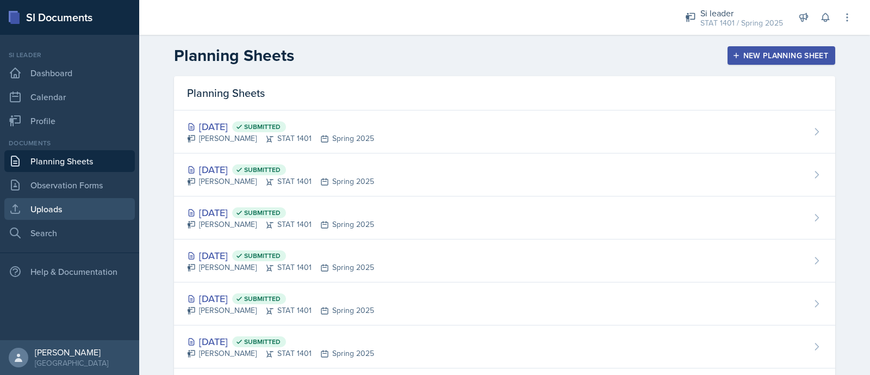
click at [77, 208] on link "Uploads" at bounding box center [69, 209] width 131 height 22
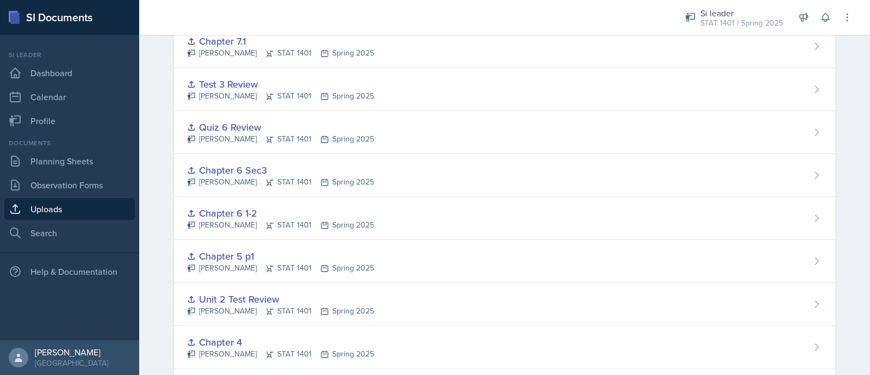
scroll to position [392, 0]
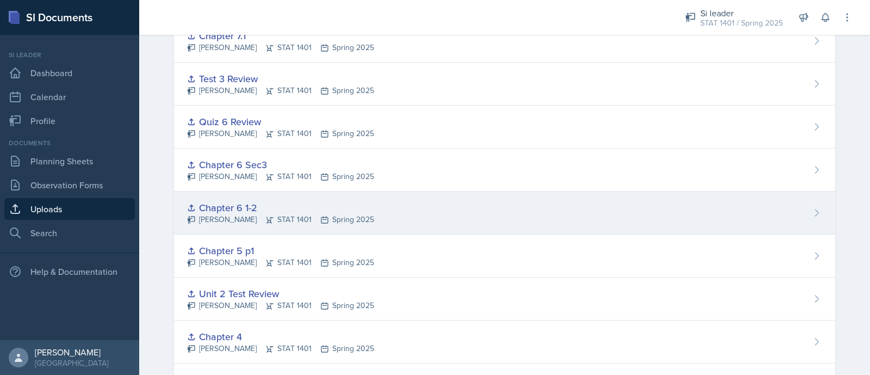
click at [778, 198] on div "Chapter 6 1-2 Asha-Kaye Johnson STAT 1401 Spring 2025" at bounding box center [505, 212] width 662 height 43
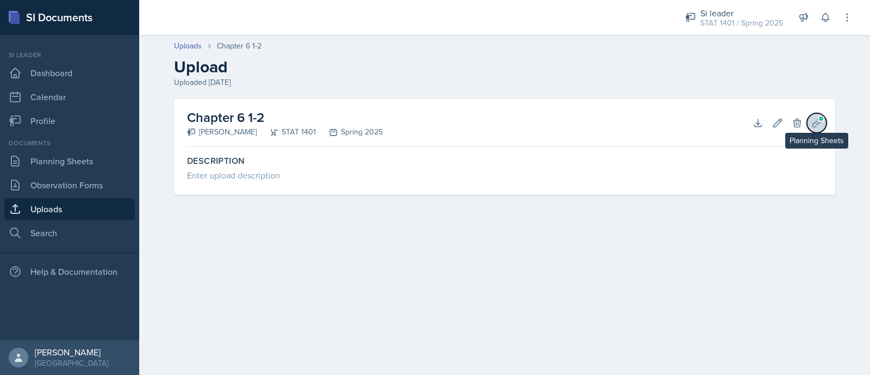
click at [816, 121] on icon at bounding box center [817, 123] width 11 height 11
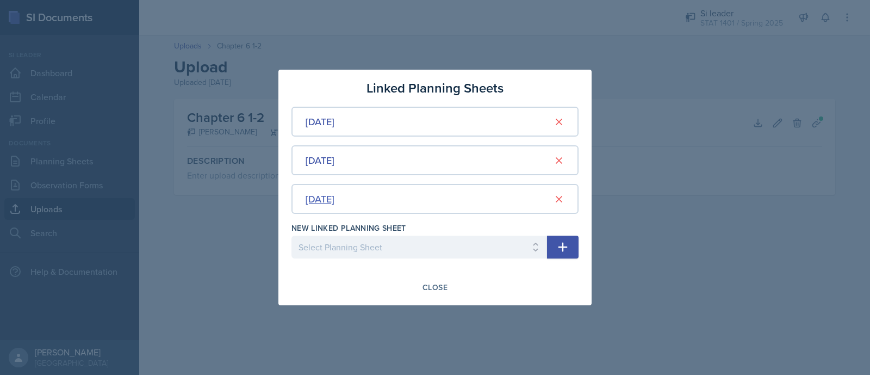
click at [335, 202] on div "Feb 4th, 2025" at bounding box center [320, 198] width 29 height 15
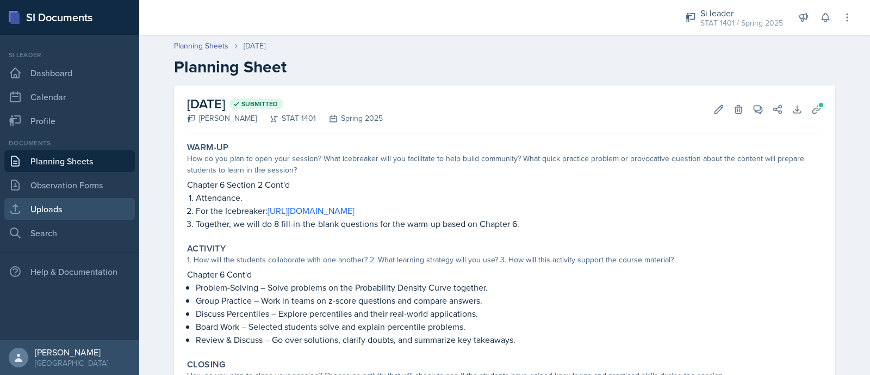
click at [69, 201] on link "Uploads" at bounding box center [69, 209] width 131 height 22
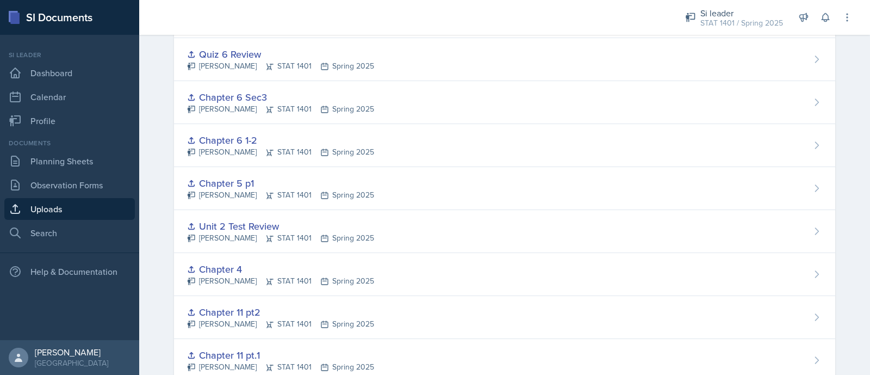
scroll to position [427, 0]
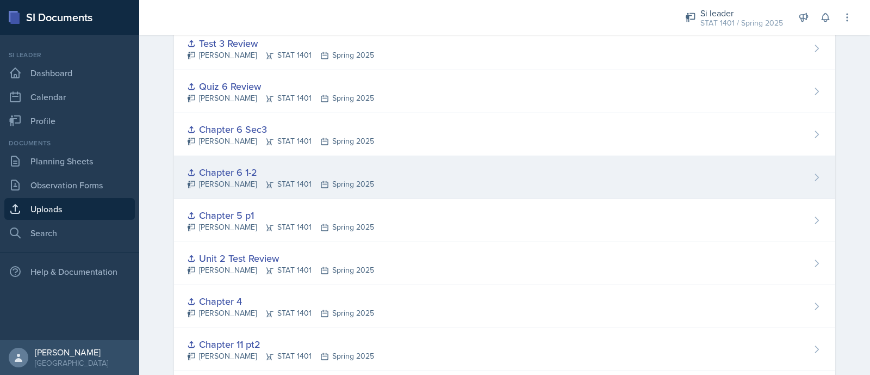
click at [571, 183] on div "Chapter 6 1-2 Asha-Kaye Johnson STAT 1401 Spring 2025" at bounding box center [505, 177] width 662 height 43
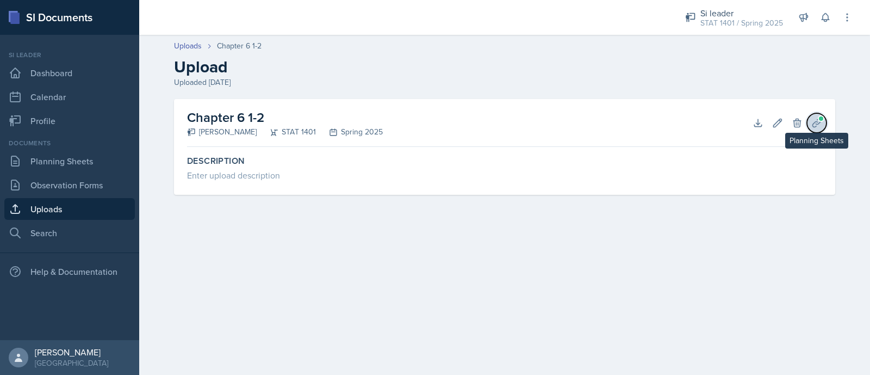
click at [820, 116] on span at bounding box center [821, 118] width 7 height 7
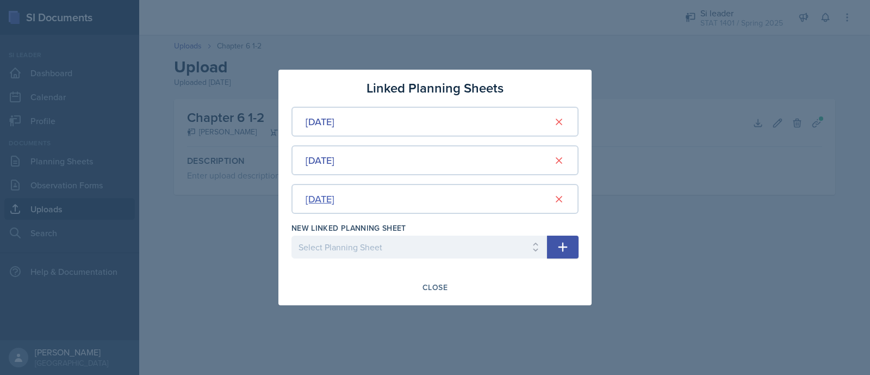
click at [335, 195] on div "Feb 4th, 2025" at bounding box center [320, 198] width 29 height 15
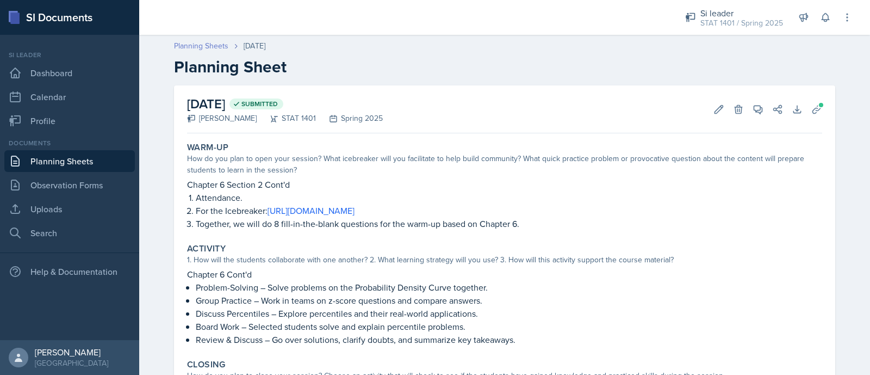
click at [185, 49] on link "Planning Sheets" at bounding box center [201, 45] width 54 height 11
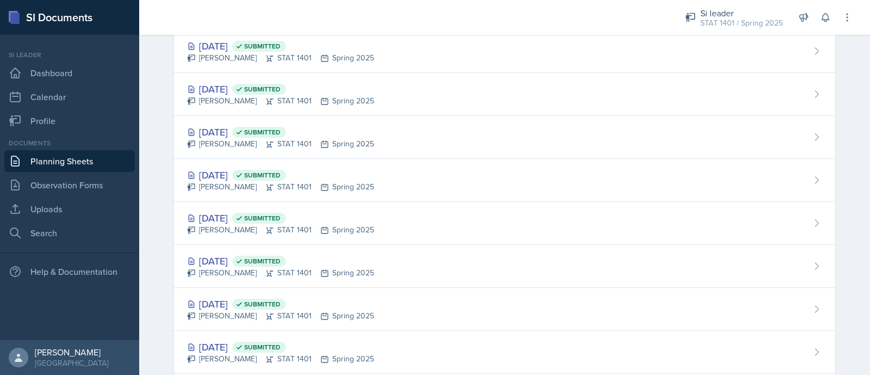
scroll to position [860, 0]
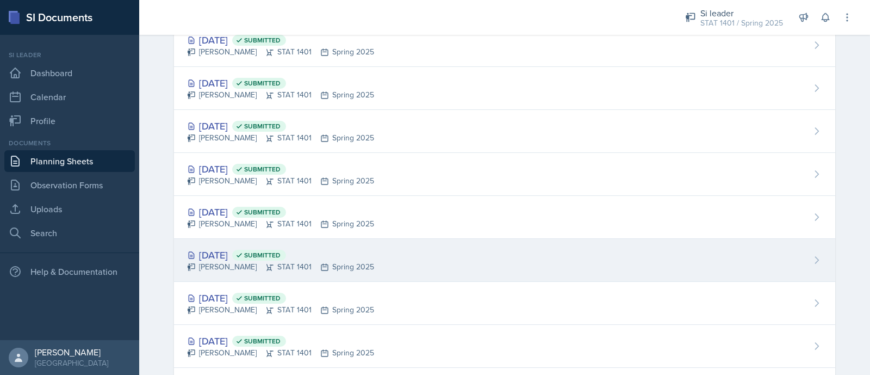
click at [710, 259] on div "Jan 30th, 2025 Submitted Asha-Kaye Johnson STAT 1401 Spring 2025" at bounding box center [505, 260] width 662 height 43
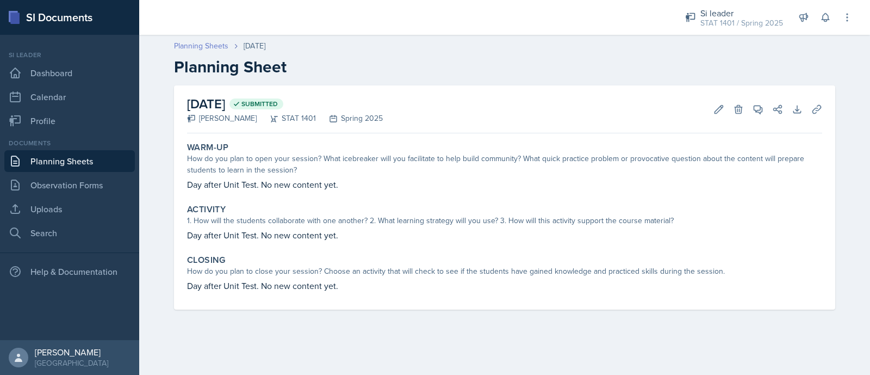
click at [209, 42] on link "Planning Sheets" at bounding box center [201, 45] width 54 height 11
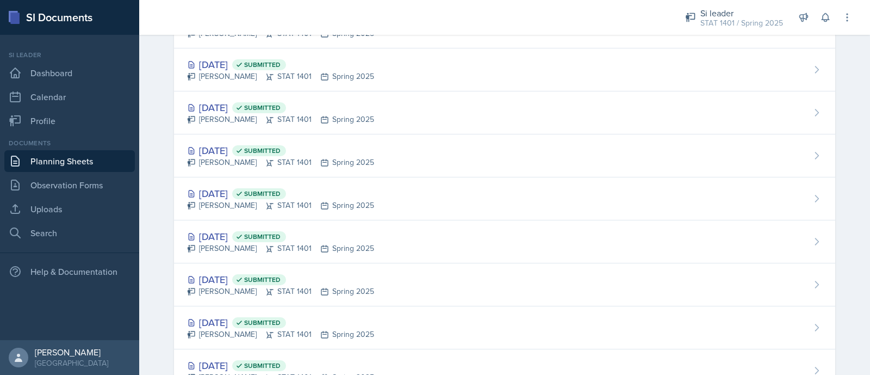
scroll to position [953, 0]
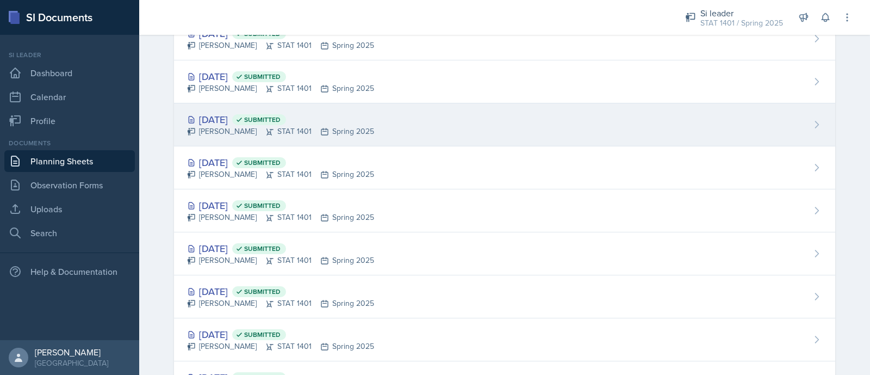
click at [413, 124] on div "Feb 4th, 2025 Submitted Asha-Kaye Johnson STAT 1401 Spring 2025" at bounding box center [505, 124] width 662 height 43
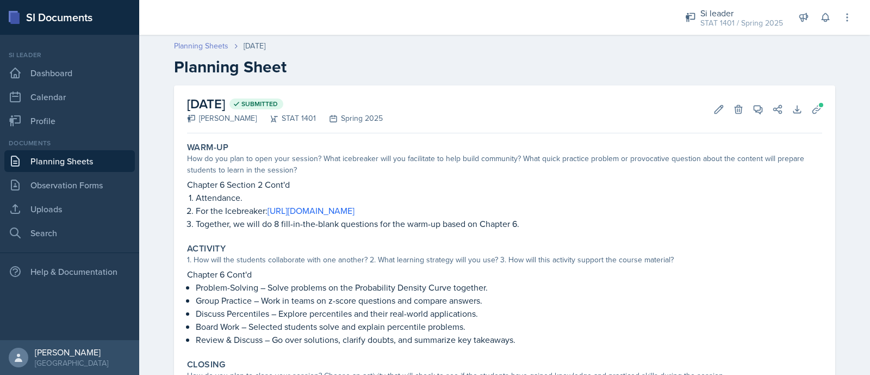
click at [201, 49] on link "Planning Sheets" at bounding box center [201, 45] width 54 height 11
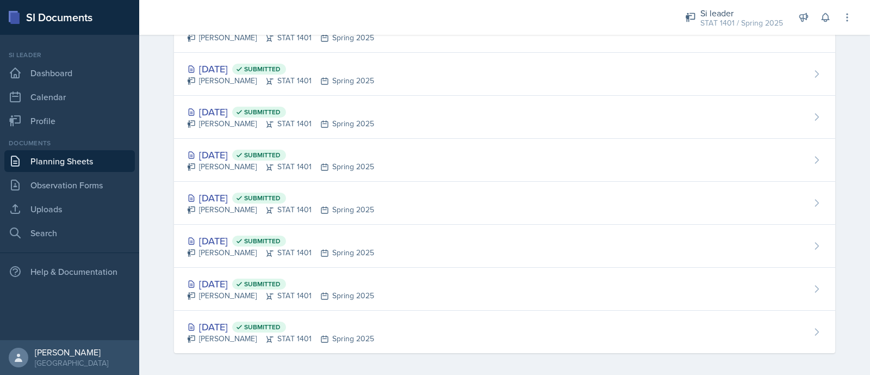
scroll to position [1004, 0]
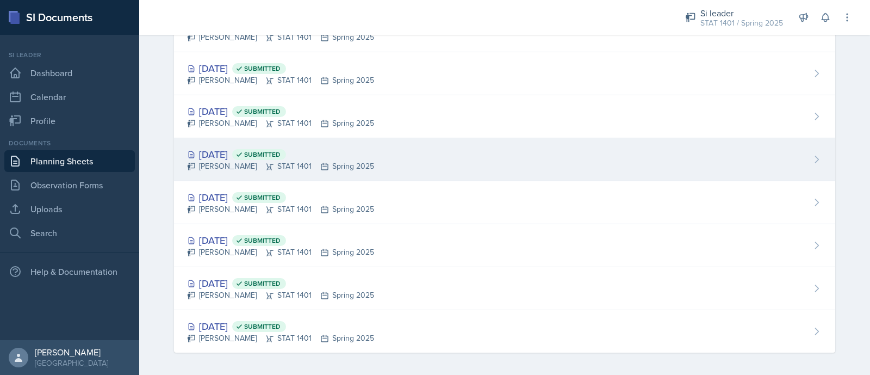
click at [281, 150] on span "Submitted" at bounding box center [262, 154] width 36 height 9
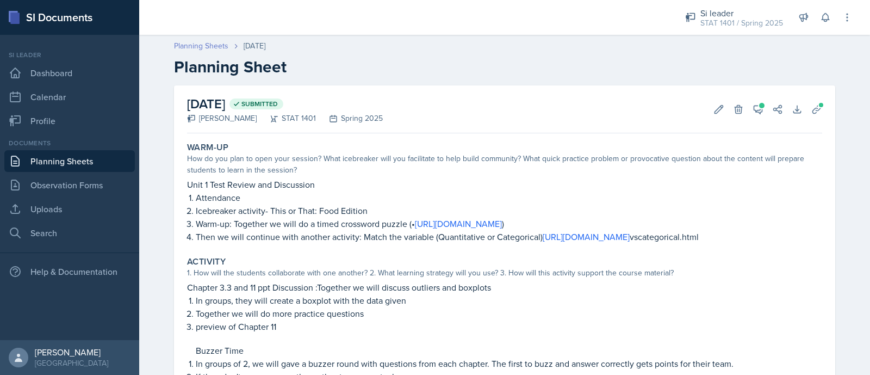
click at [214, 42] on link "Planning Sheets" at bounding box center [201, 45] width 54 height 11
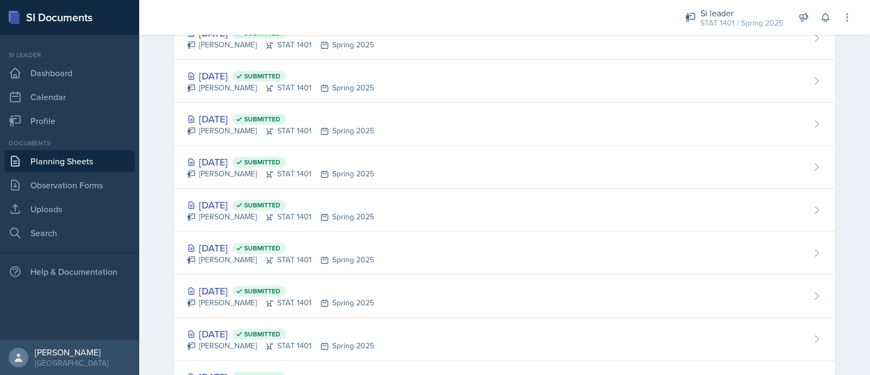
scroll to position [906, 0]
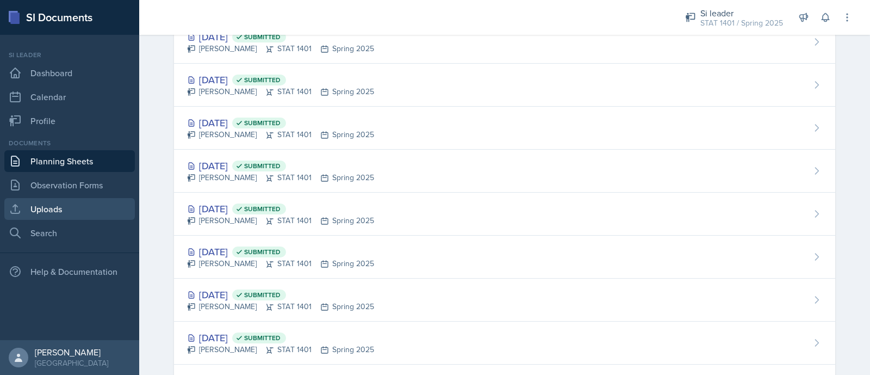
click at [92, 204] on link "Uploads" at bounding box center [69, 209] width 131 height 22
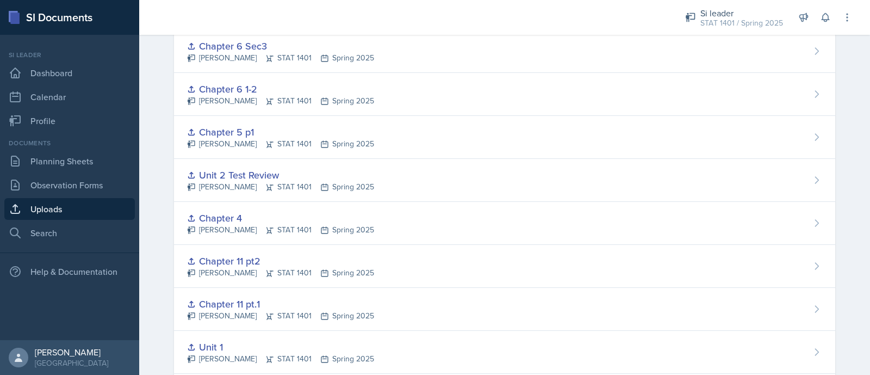
scroll to position [504, 0]
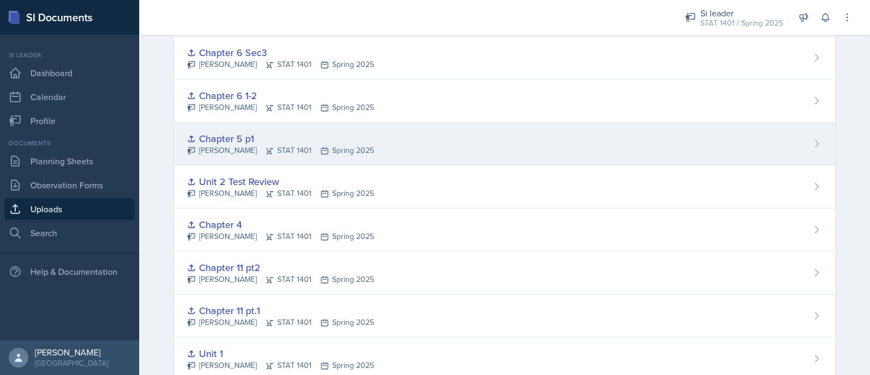
click at [325, 137] on div "Chapter 5 p1" at bounding box center [280, 138] width 187 height 15
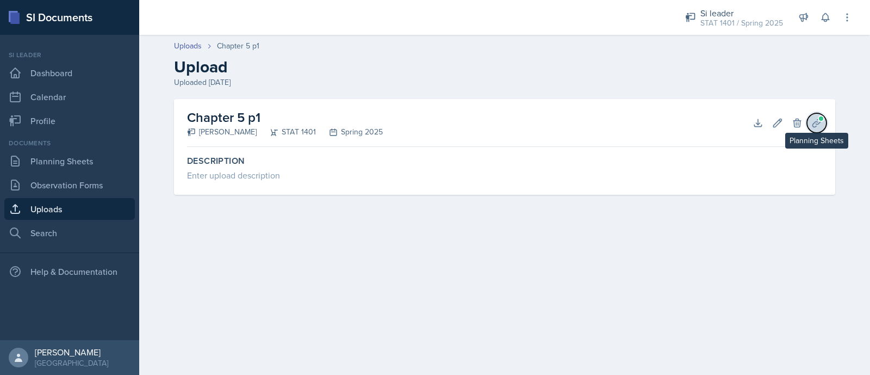
click at [821, 123] on icon at bounding box center [817, 123] width 11 height 11
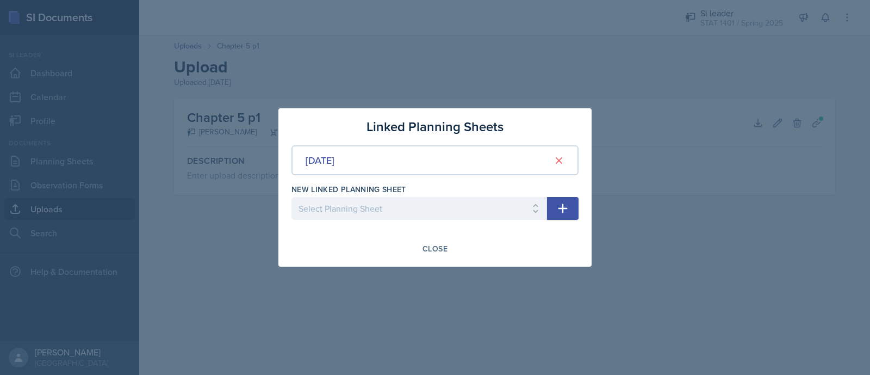
click at [718, 145] on div at bounding box center [435, 187] width 870 height 375
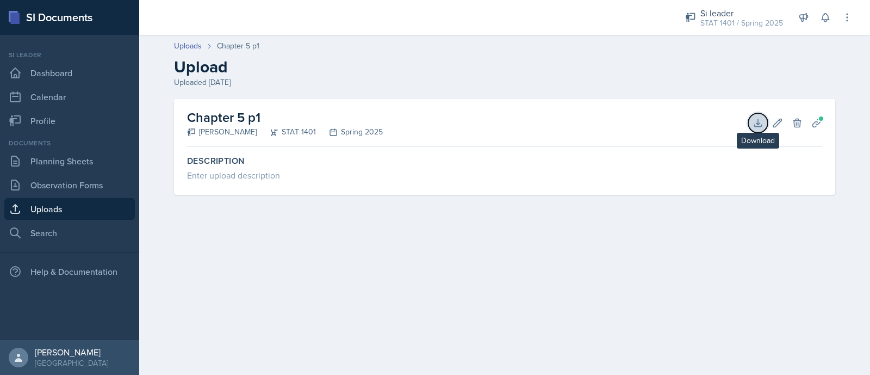
click at [760, 123] on icon at bounding box center [758, 123] width 11 height 11
click at [818, 128] on button "Planning Sheets" at bounding box center [817, 123] width 20 height 20
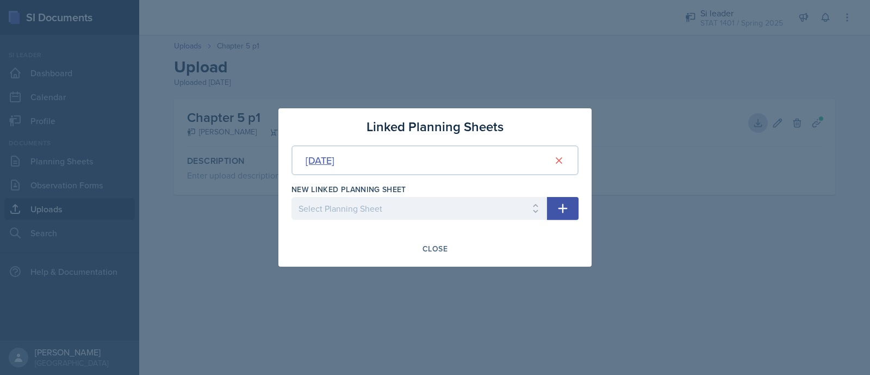
click at [335, 155] on div "Feb 25th, 2025" at bounding box center [320, 160] width 29 height 15
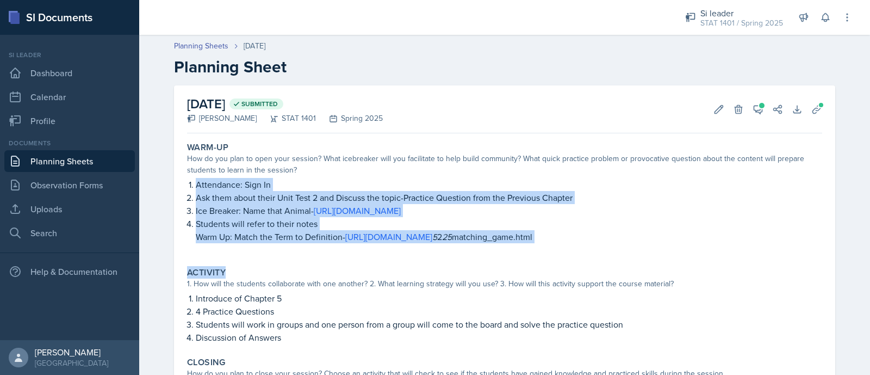
drag, startPoint x: 179, startPoint y: 180, endPoint x: 701, endPoint y: 262, distance: 528.6
click at [701, 262] on div "Warm-Up How do you plan to open your session? What icebreaker will you facilita…" at bounding box center [504, 294] width 635 height 313
drag, startPoint x: 707, startPoint y: 249, endPoint x: 182, endPoint y: 180, distance: 529.0
click at [187, 180] on div "Attendance: Sign In Ask them about their Unit Test 2 and Discuss the topic-Prac…" at bounding box center [504, 216] width 635 height 76
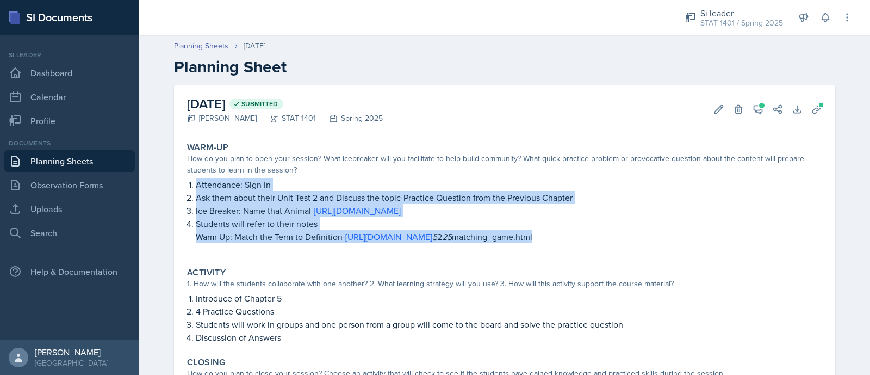
copy ol "Attendance: Sign In Ask them about their Unit Test 2 and Discuss the topic-Prac…"
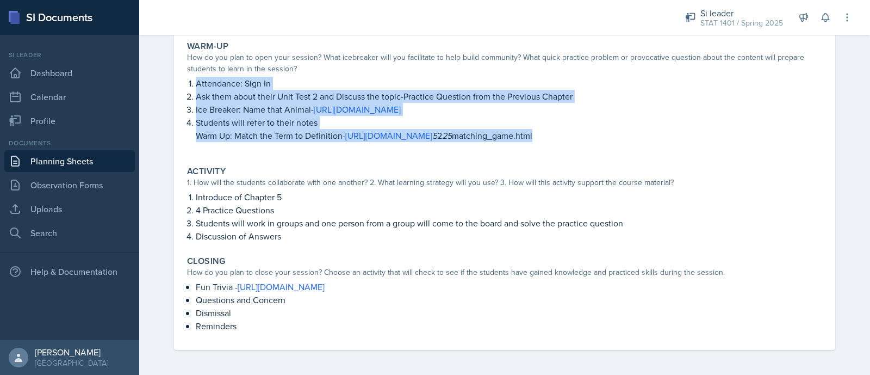
scroll to position [102, 0]
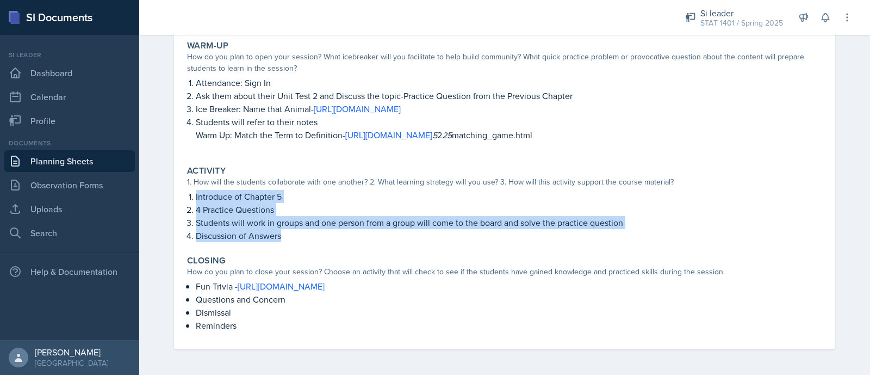
drag, startPoint x: 181, startPoint y: 190, endPoint x: 441, endPoint y: 240, distance: 264.4
click at [441, 240] on div "Activity 1. How will the students collaborate with one another? 2. What learnin…" at bounding box center [505, 203] width 644 height 85
copy ol "Introduce of Chapter 5 4 Practice Questions Students will work in groups and on…"
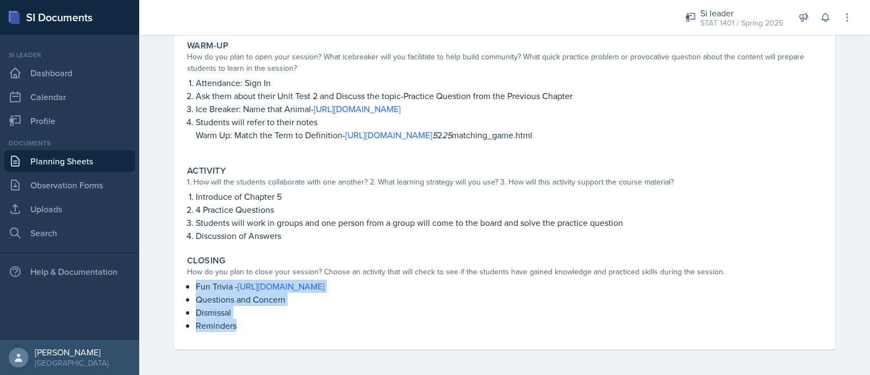
drag, startPoint x: 188, startPoint y: 280, endPoint x: 273, endPoint y: 325, distance: 95.9
click at [273, 325] on div "Fun Trivia - [URL][DOMAIN_NAME] Questions and Concern Dismissal Reminders" at bounding box center [504, 306] width 635 height 52
copy ul "Fun Trivia - [URL][DOMAIN_NAME] Questions and Concern Dismissal Reminders"
click at [71, 205] on link "Uploads" at bounding box center [69, 209] width 131 height 22
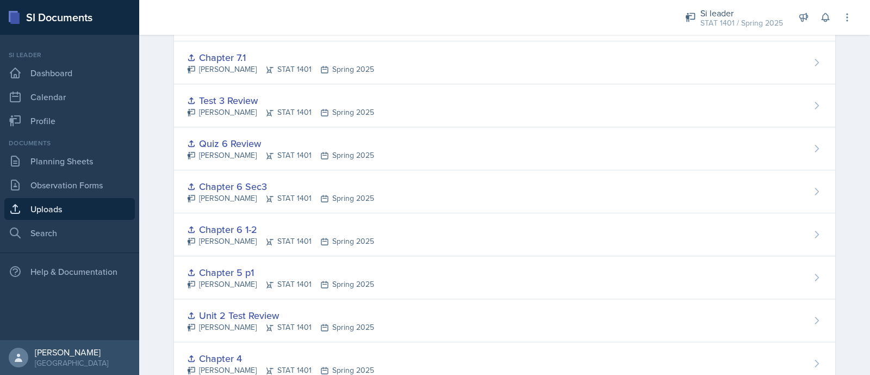
scroll to position [390, 0]
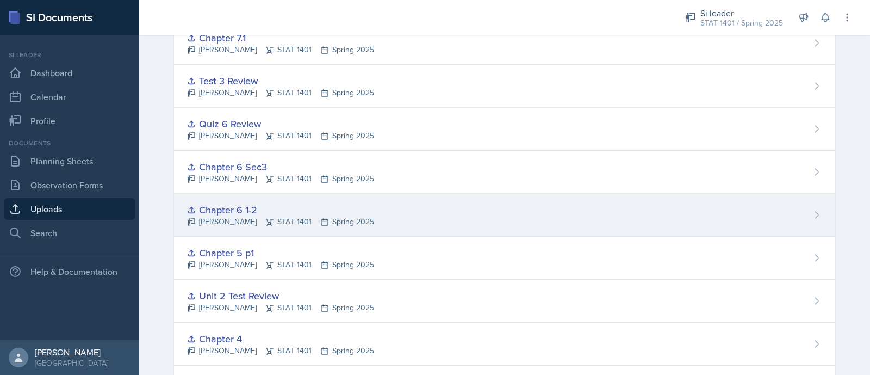
click at [747, 199] on div "Chapter 6 1-2 Asha-Kaye Johnson STAT 1401 Spring 2025" at bounding box center [505, 215] width 662 height 43
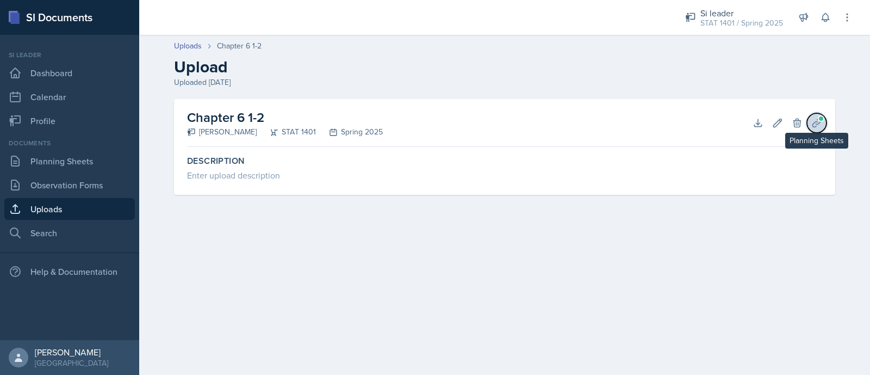
click at [813, 119] on icon at bounding box center [817, 123] width 11 height 11
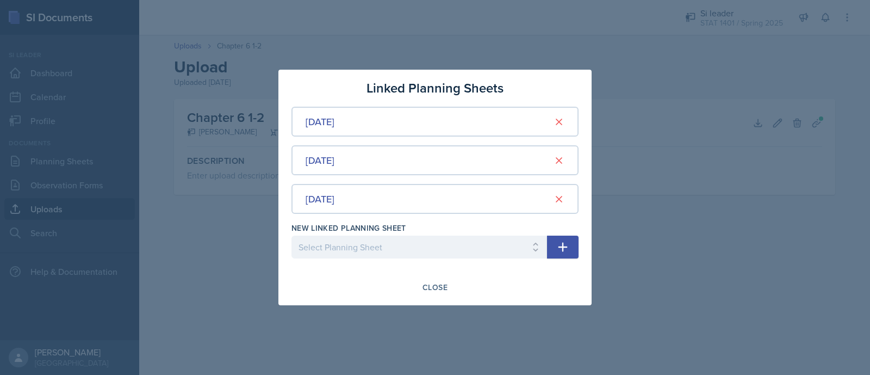
click at [715, 170] on div at bounding box center [435, 187] width 870 height 375
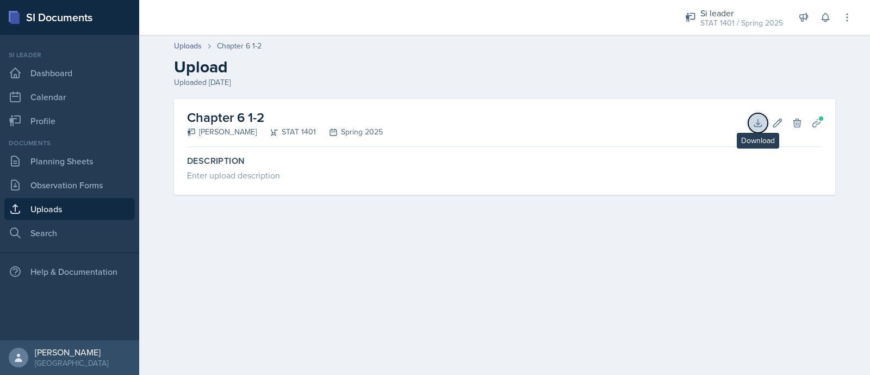
click at [759, 121] on icon at bounding box center [758, 123] width 11 height 11
click at [819, 121] on icon at bounding box center [817, 123] width 11 height 11
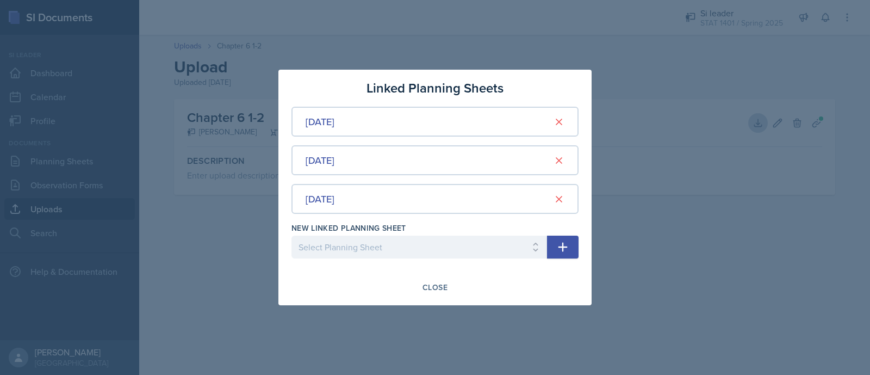
click at [206, 202] on div at bounding box center [435, 187] width 870 height 375
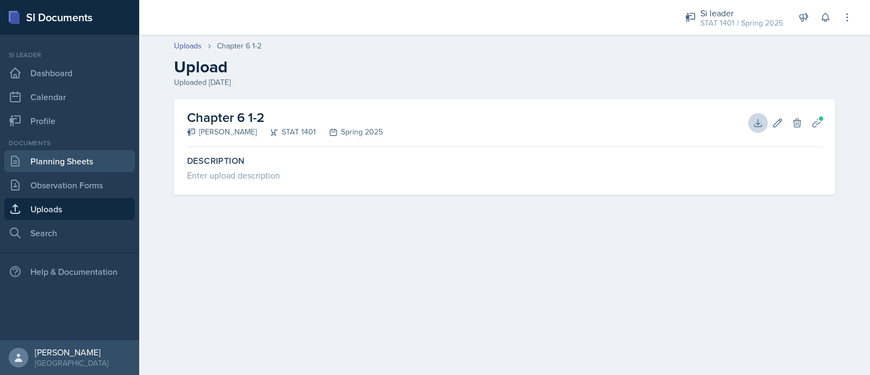
click at [92, 166] on link "Planning Sheets" at bounding box center [69, 161] width 131 height 22
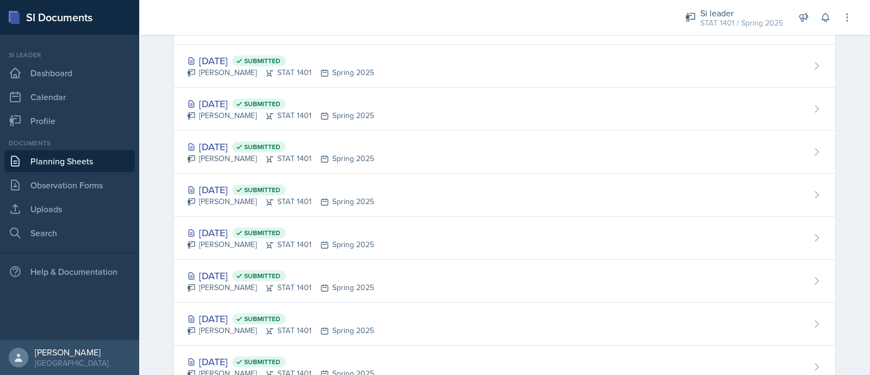
scroll to position [758, 0]
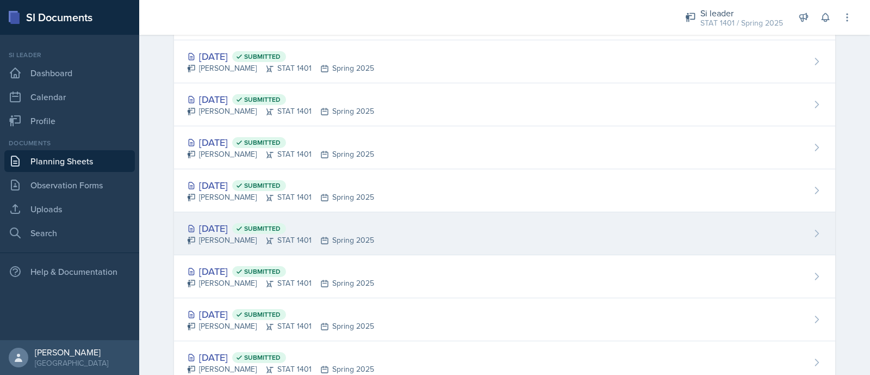
click at [400, 237] on div "Feb 6th, 2025 Submitted Asha-Kaye Johnson STAT 1401 Spring 2025" at bounding box center [505, 233] width 662 height 43
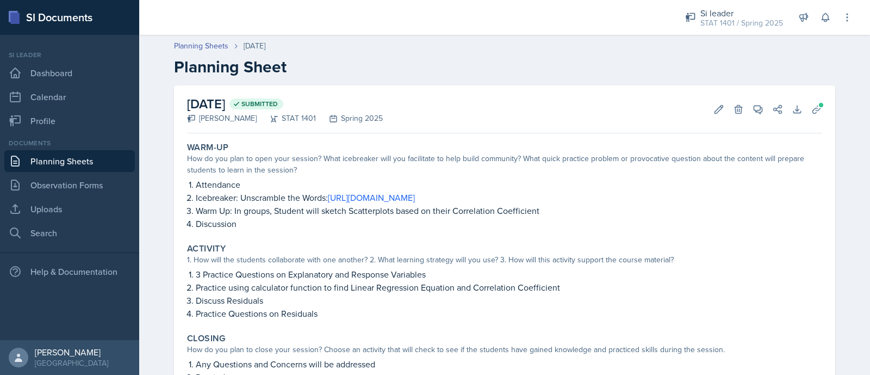
click at [201, 52] on div "Planning Sheets Feb 6th, 2025 Planning Sheet" at bounding box center [505, 58] width 696 height 36
click at [200, 44] on link "Planning Sheets" at bounding box center [201, 45] width 54 height 11
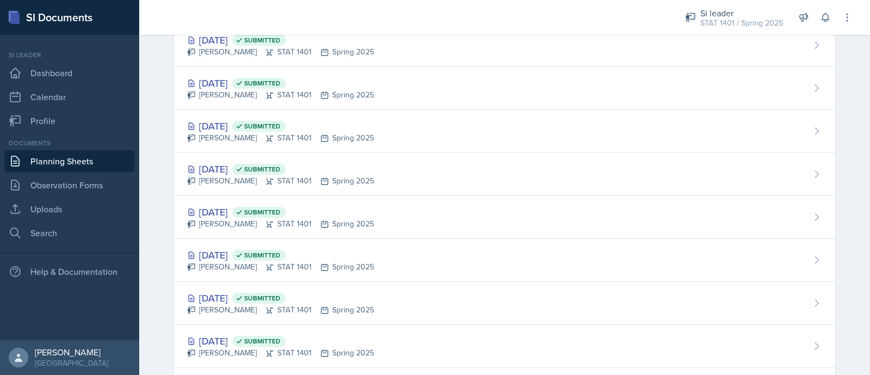
scroll to position [883, 0]
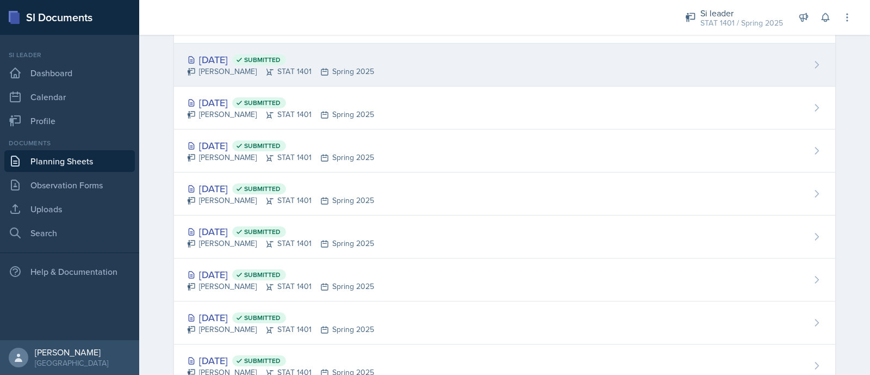
click at [514, 66] on div "Feb 11th, 2025 Submitted Asha-Kaye Johnson STAT 1401 Spring 2025" at bounding box center [505, 65] width 662 height 43
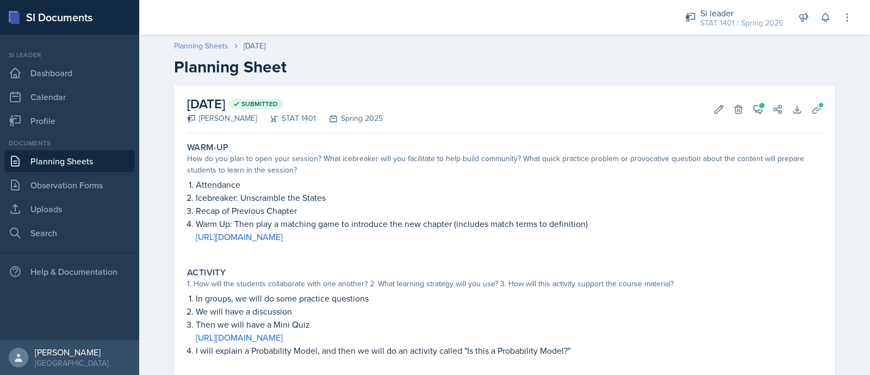
click at [195, 42] on link "Planning Sheets" at bounding box center [201, 45] width 54 height 11
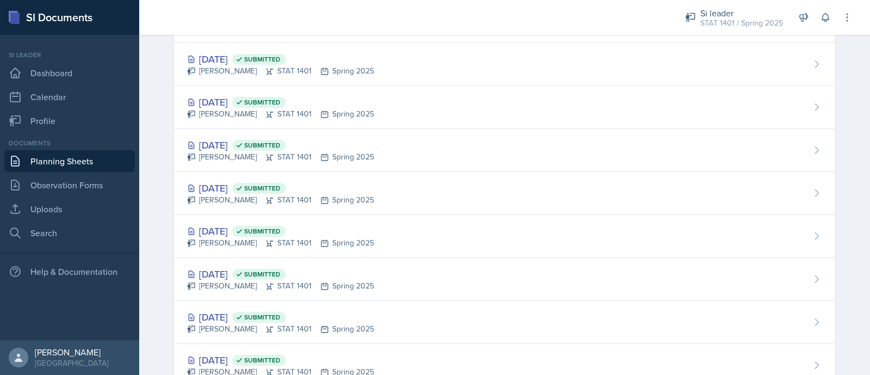
scroll to position [631, 0]
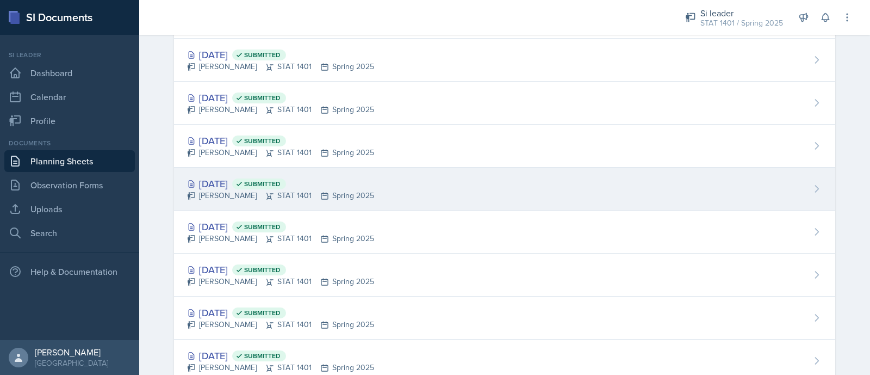
click at [470, 199] on div "Feb 20th, 2025 Submitted Asha-Kaye Johnson STAT 1401 Spring 2025" at bounding box center [505, 189] width 662 height 43
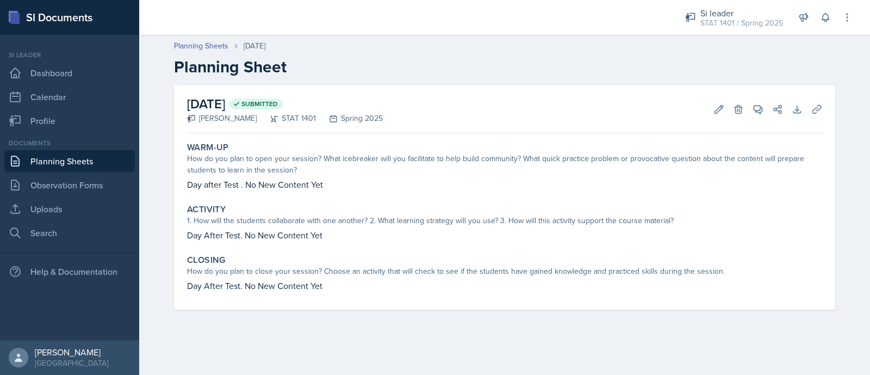
click at [207, 39] on header "Planning Sheets Feb 20th, 2025 Planning Sheet" at bounding box center [504, 58] width 731 height 58
click at [210, 46] on link "Planning Sheets" at bounding box center [201, 45] width 54 height 11
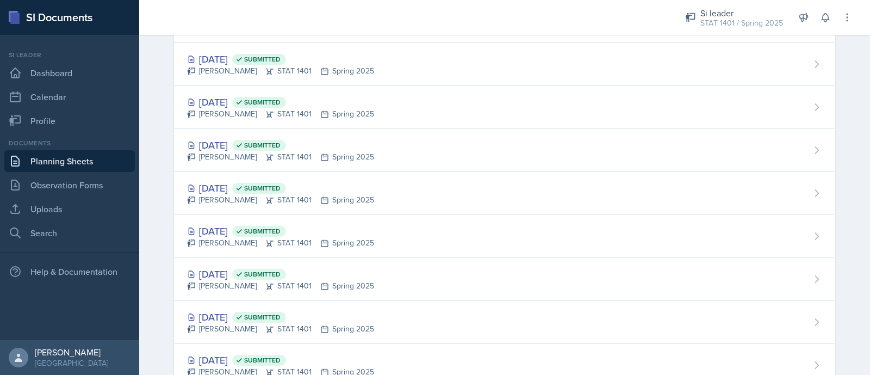
scroll to position [800, 0]
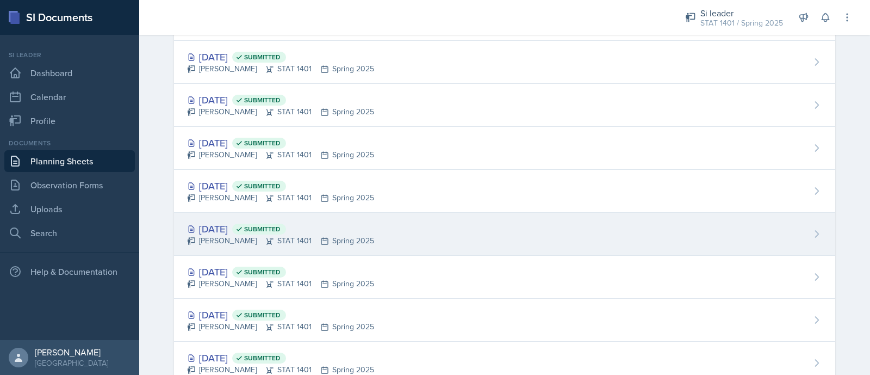
click at [725, 226] on div "Feb 4th, 2025 Submitted Asha-Kaye Johnson STAT 1401 Spring 2025" at bounding box center [505, 234] width 662 height 43
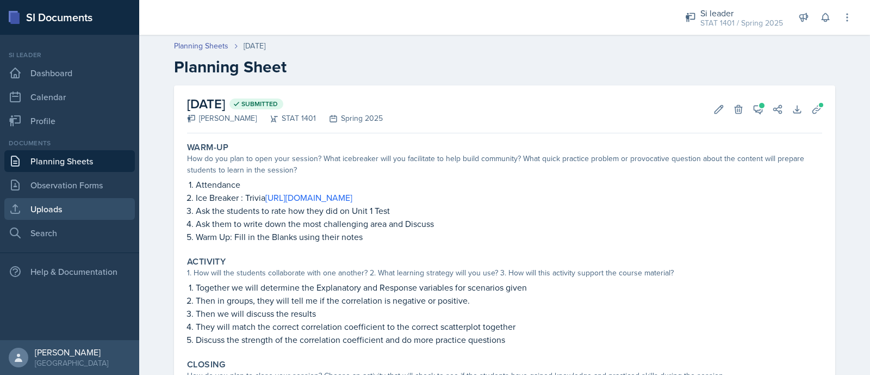
click at [97, 205] on link "Uploads" at bounding box center [69, 209] width 131 height 22
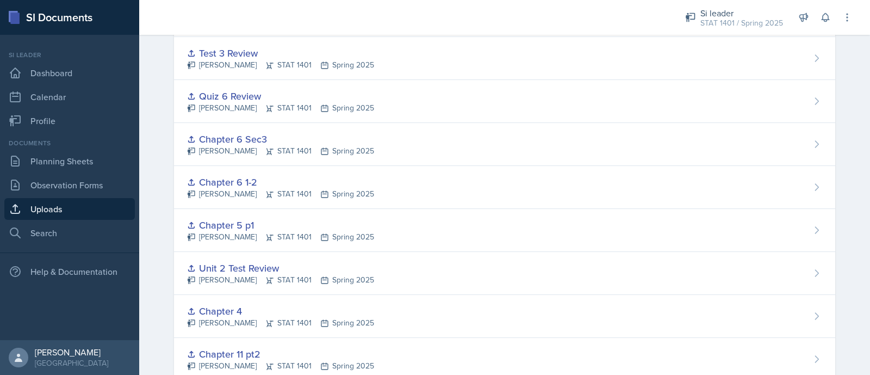
scroll to position [443, 0]
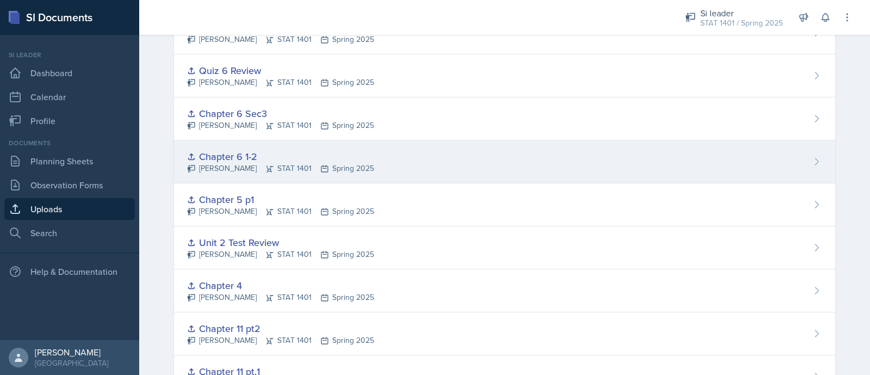
click at [722, 156] on div "Chapter 6 1-2 Asha-Kaye Johnson STAT 1401 Spring 2025" at bounding box center [505, 161] width 662 height 43
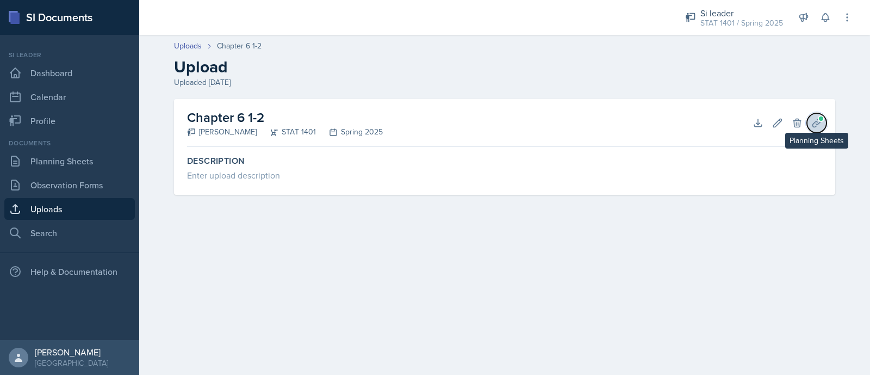
click at [821, 119] on span at bounding box center [821, 118] width 7 height 7
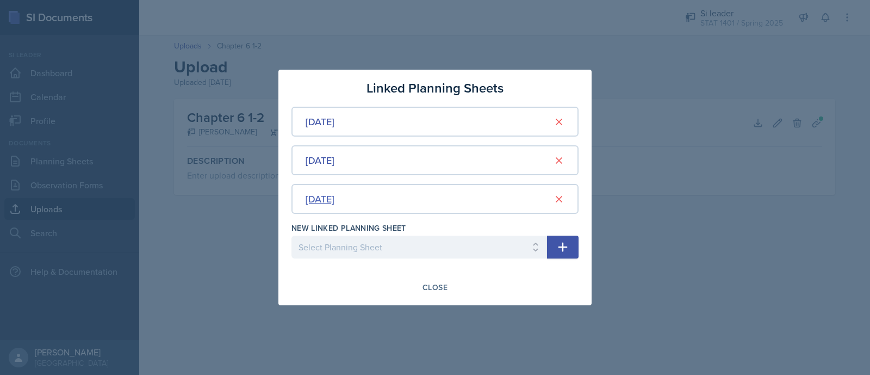
click at [335, 196] on div "Feb 4th, 2025" at bounding box center [320, 198] width 29 height 15
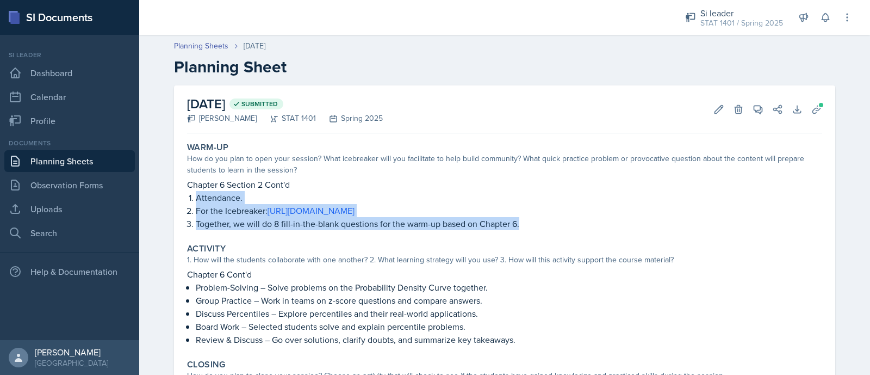
drag, startPoint x: 181, startPoint y: 199, endPoint x: 582, endPoint y: 224, distance: 401.8
click at [582, 224] on div "Warm-Up How do you plan to open your session? What icebreaker will you facilita…" at bounding box center [505, 186] width 644 height 97
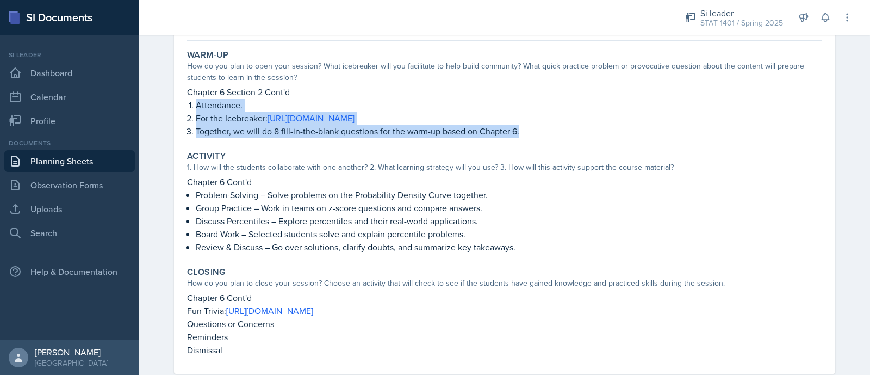
scroll to position [92, 0]
copy ol "Attendance. For the Icebreaker: [URL][DOMAIN_NAME] Together, we will do 8 fill-…"
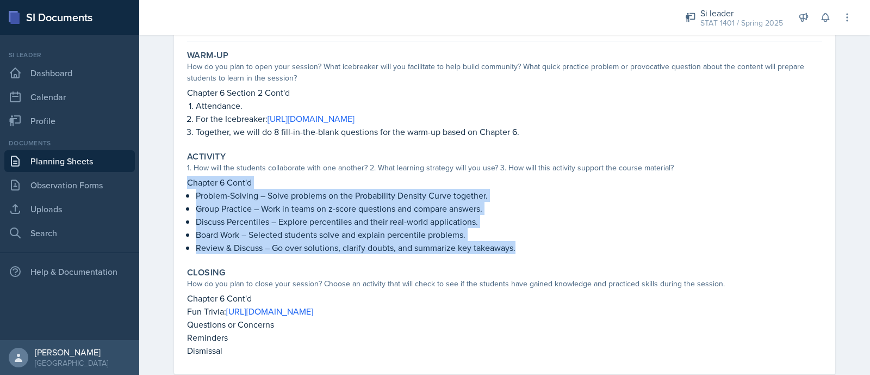
drag, startPoint x: 180, startPoint y: 177, endPoint x: 554, endPoint y: 254, distance: 382.1
click at [554, 254] on div "Activity 1. How will the students collaborate with one another? 2. What learnin…" at bounding box center [505, 203] width 644 height 112
copy div "Chapter 6 Cont'd Problem-Solving – Solve problems on the Probability Density Cu…"
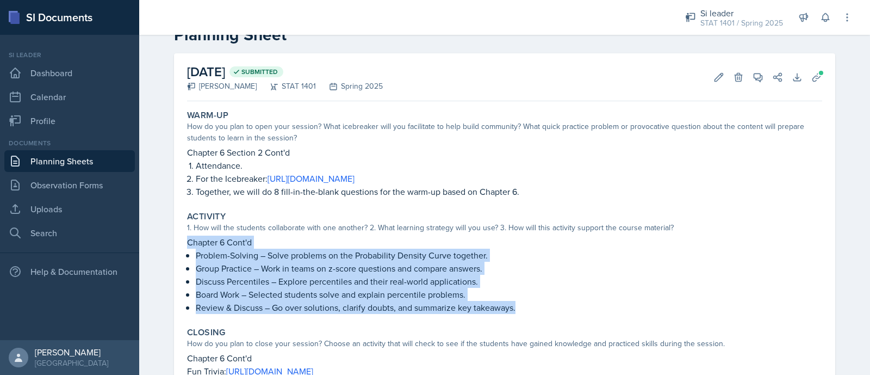
scroll to position [117, 0]
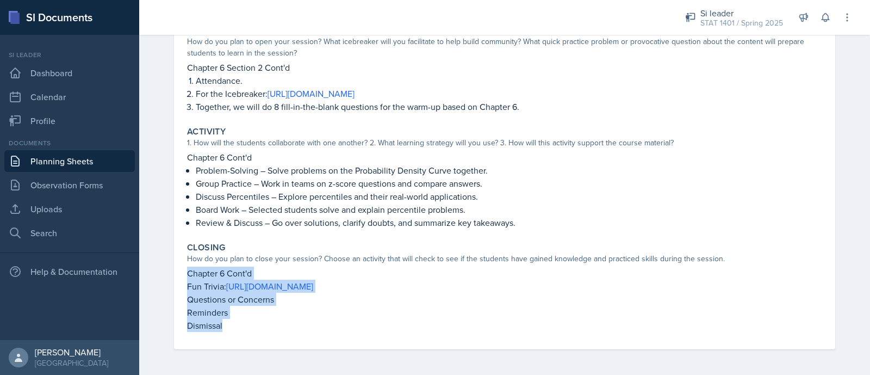
drag, startPoint x: 174, startPoint y: 271, endPoint x: 258, endPoint y: 341, distance: 109.7
click at [258, 341] on div "February 4th, 2025 Submitted Asha-Kaye Johnson STAT 1401 Spring 2025 Edit Delet…" at bounding box center [505, 158] width 662 height 381
copy div "Chapter 6 Cont'd Fun Trivia: https://www.britannica.com/quiz/pop-culture-vocabu…"
